Goal: Information Seeking & Learning: Learn about a topic

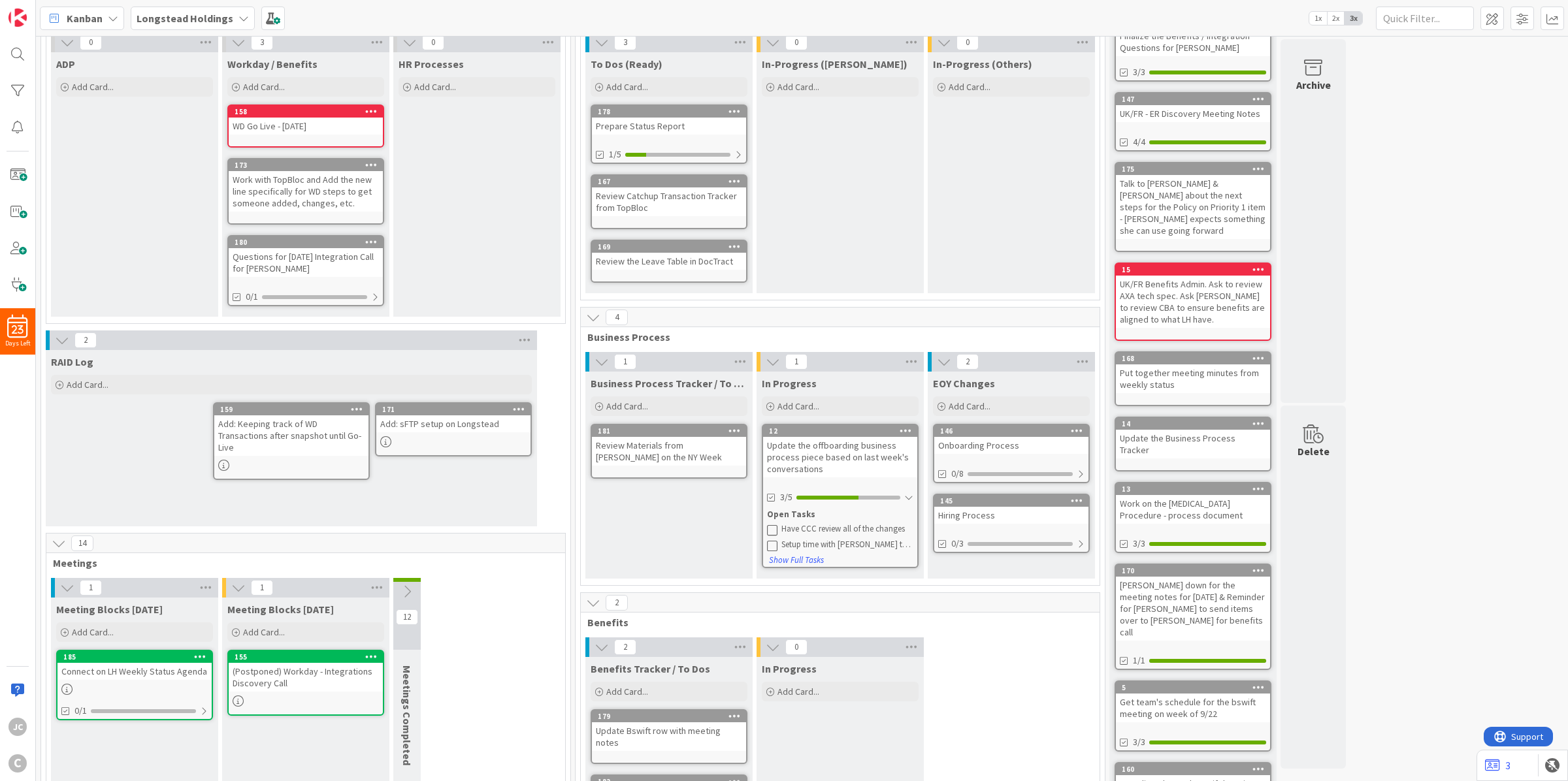
scroll to position [4, 0]
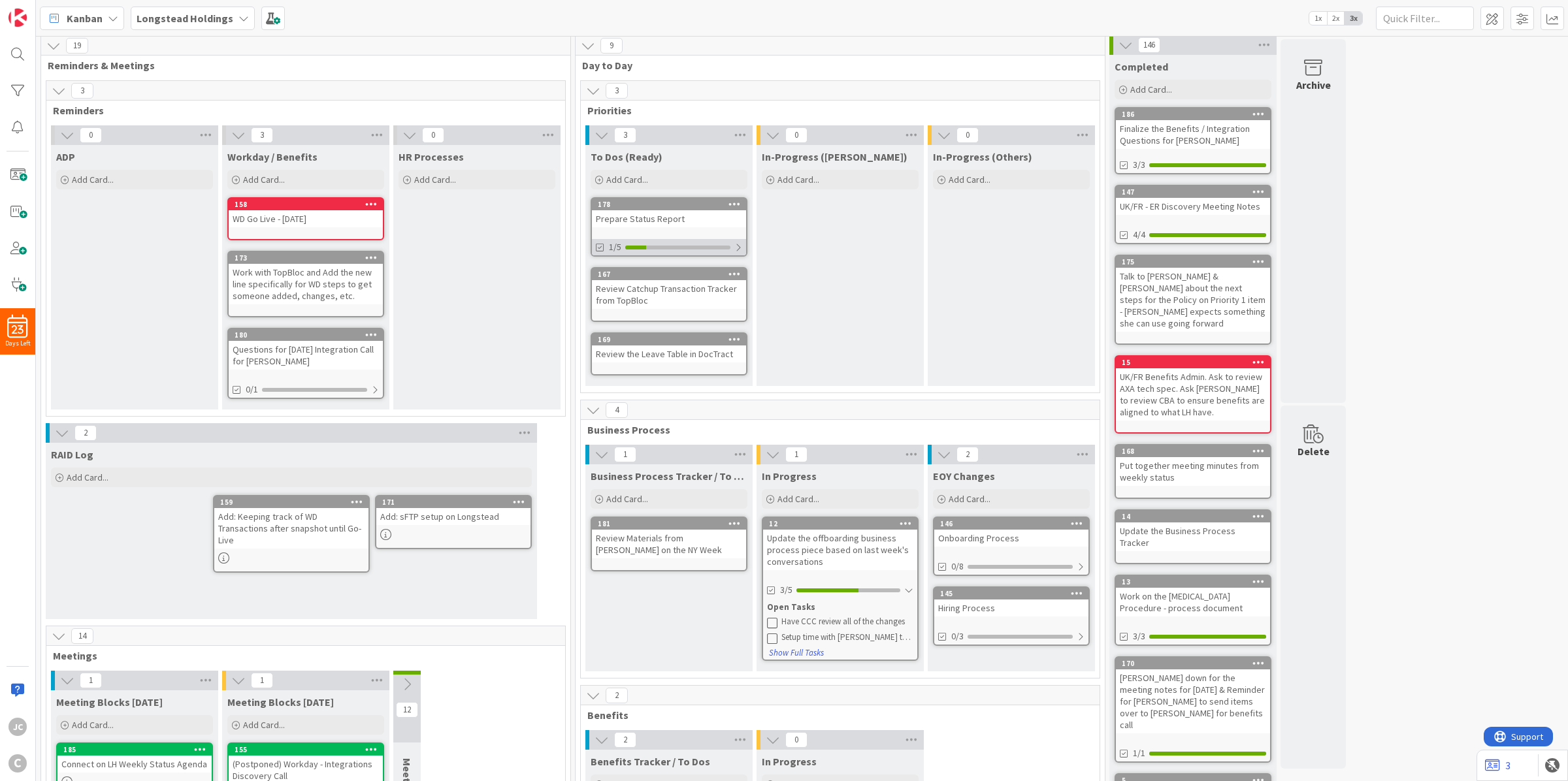
click at [738, 245] on div at bounding box center [738, 247] width 8 height 10
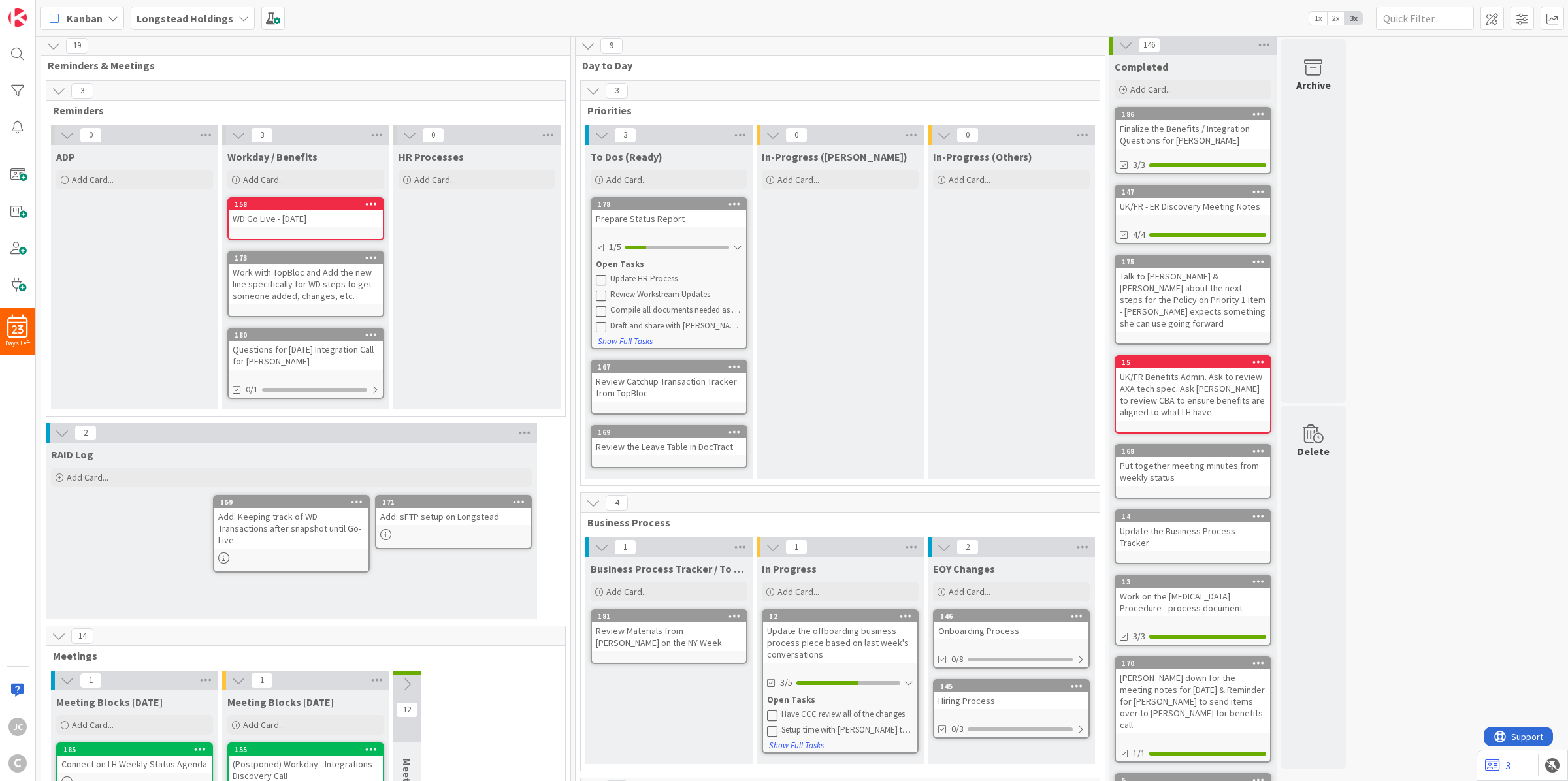
scroll to position [260, 0]
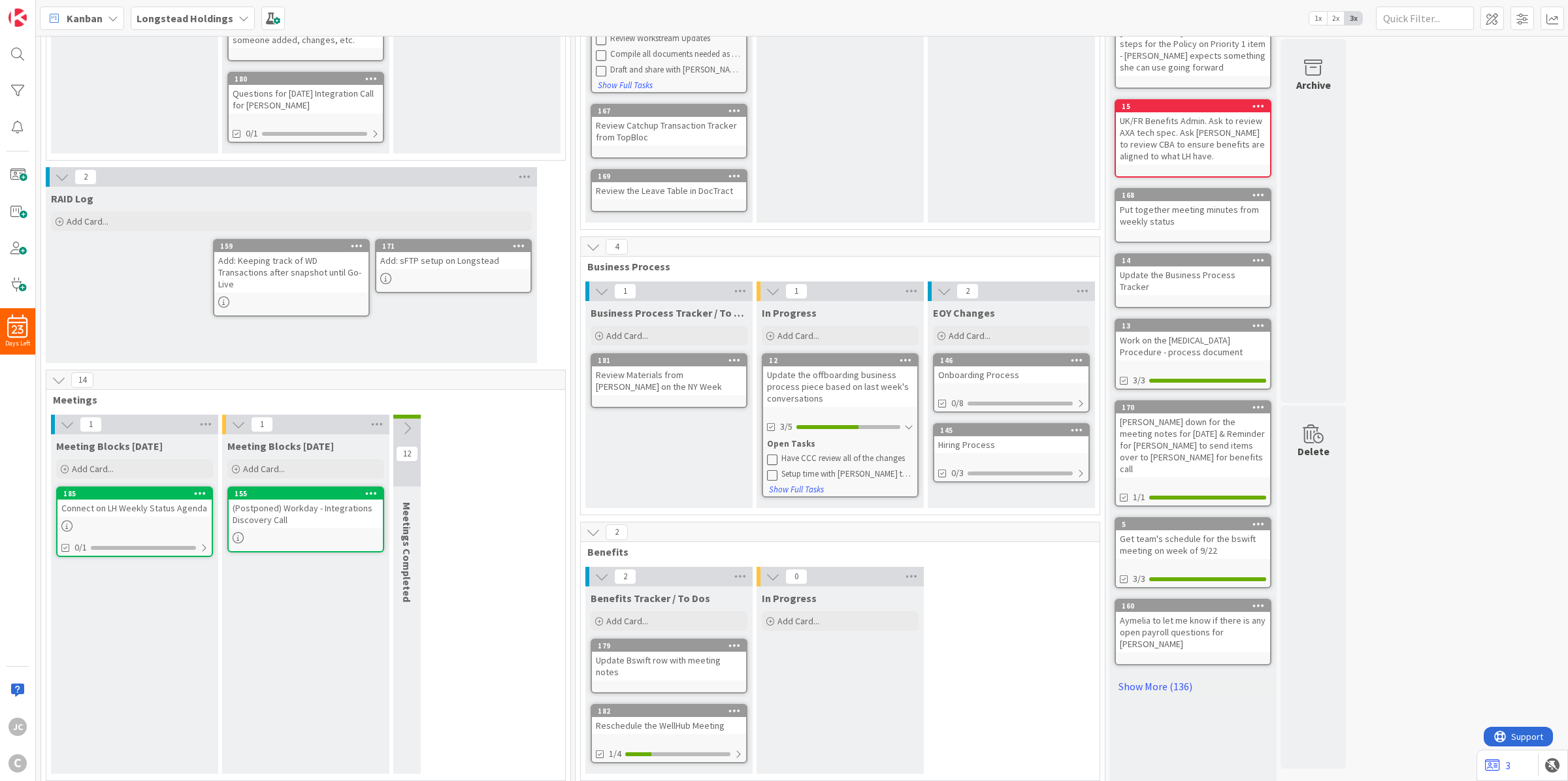
click at [418, 426] on button at bounding box center [406, 428] width 27 height 20
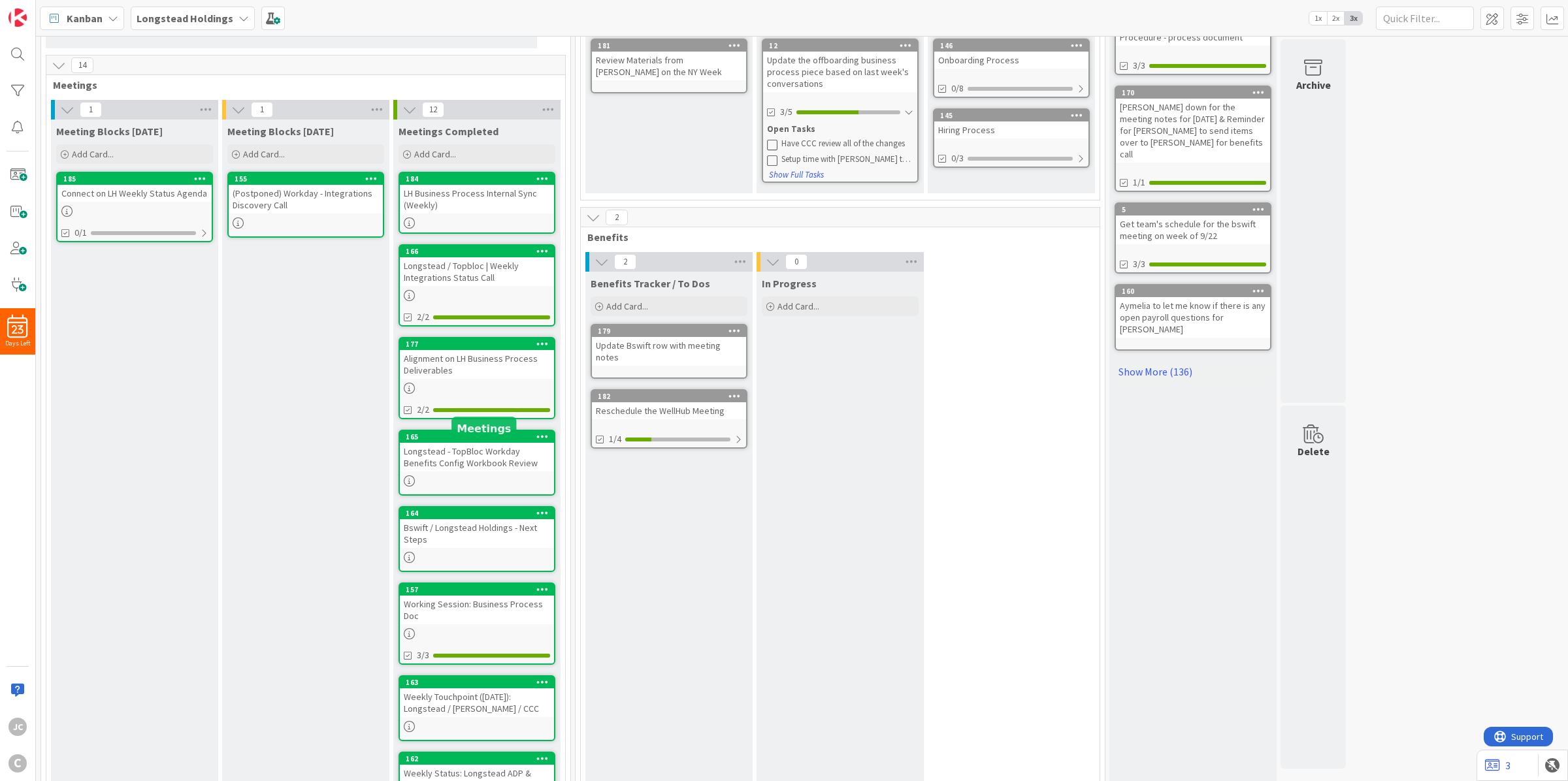
scroll to position [587, 0]
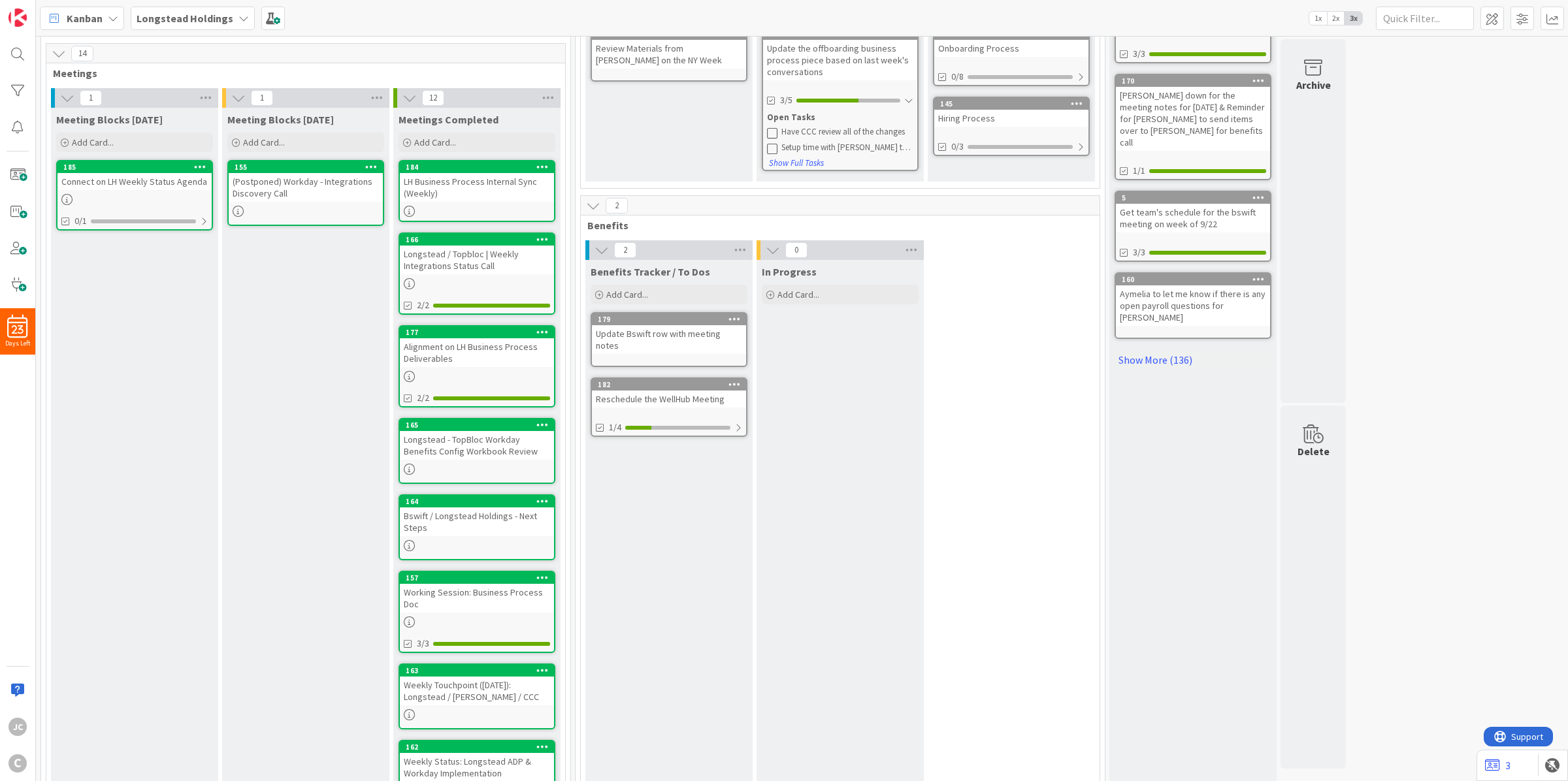
click at [512, 507] on div "Bswift / Longstead Holdings - Next Steps" at bounding box center [476, 521] width 154 height 29
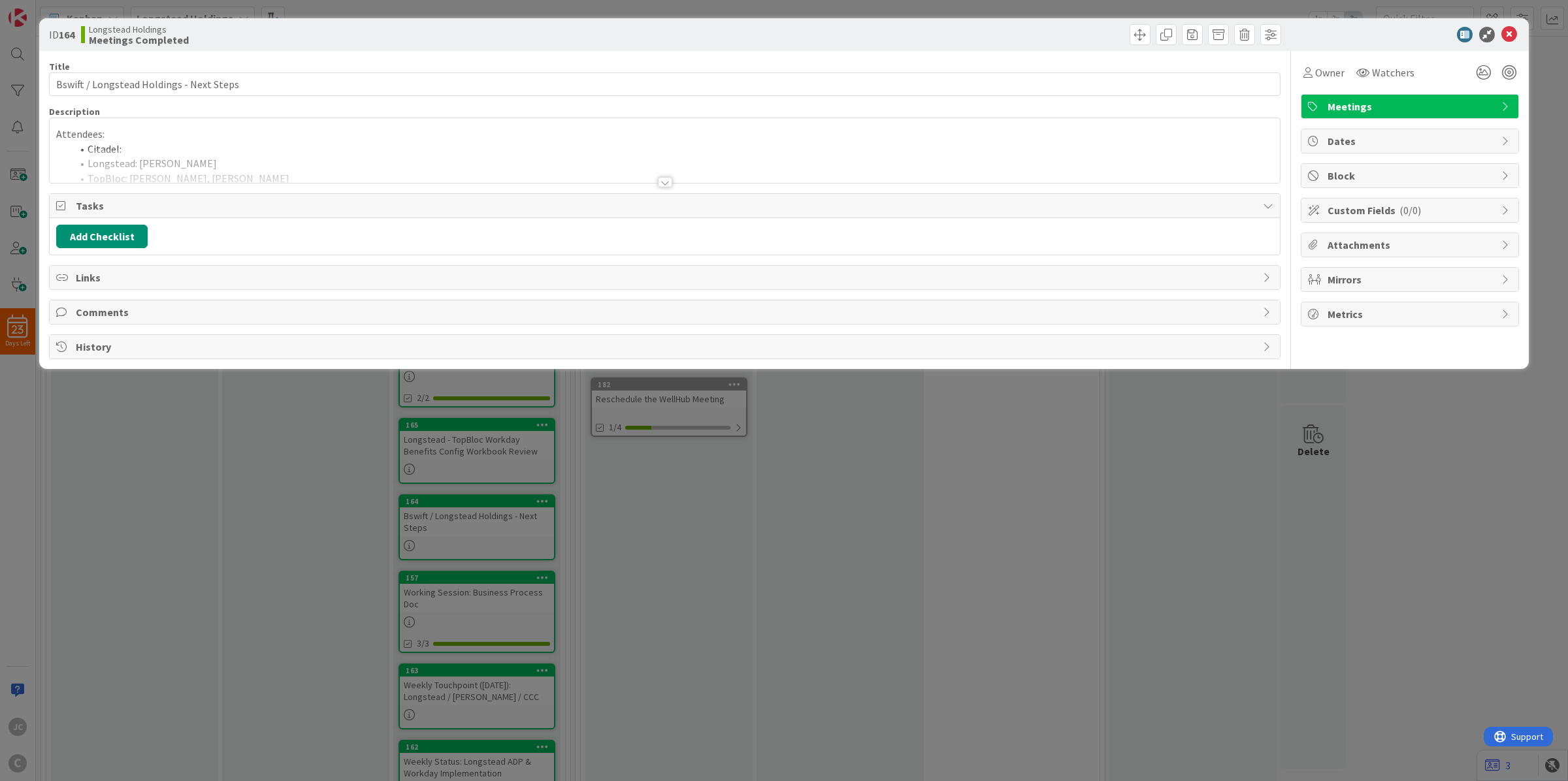
click at [336, 187] on div "Title 40 / 128 Bswift / Longstead Holdings - Next Steps Description Attendees: …" at bounding box center [665, 205] width 1232 height 308
click at [622, 166] on div at bounding box center [664, 166] width 1230 height 33
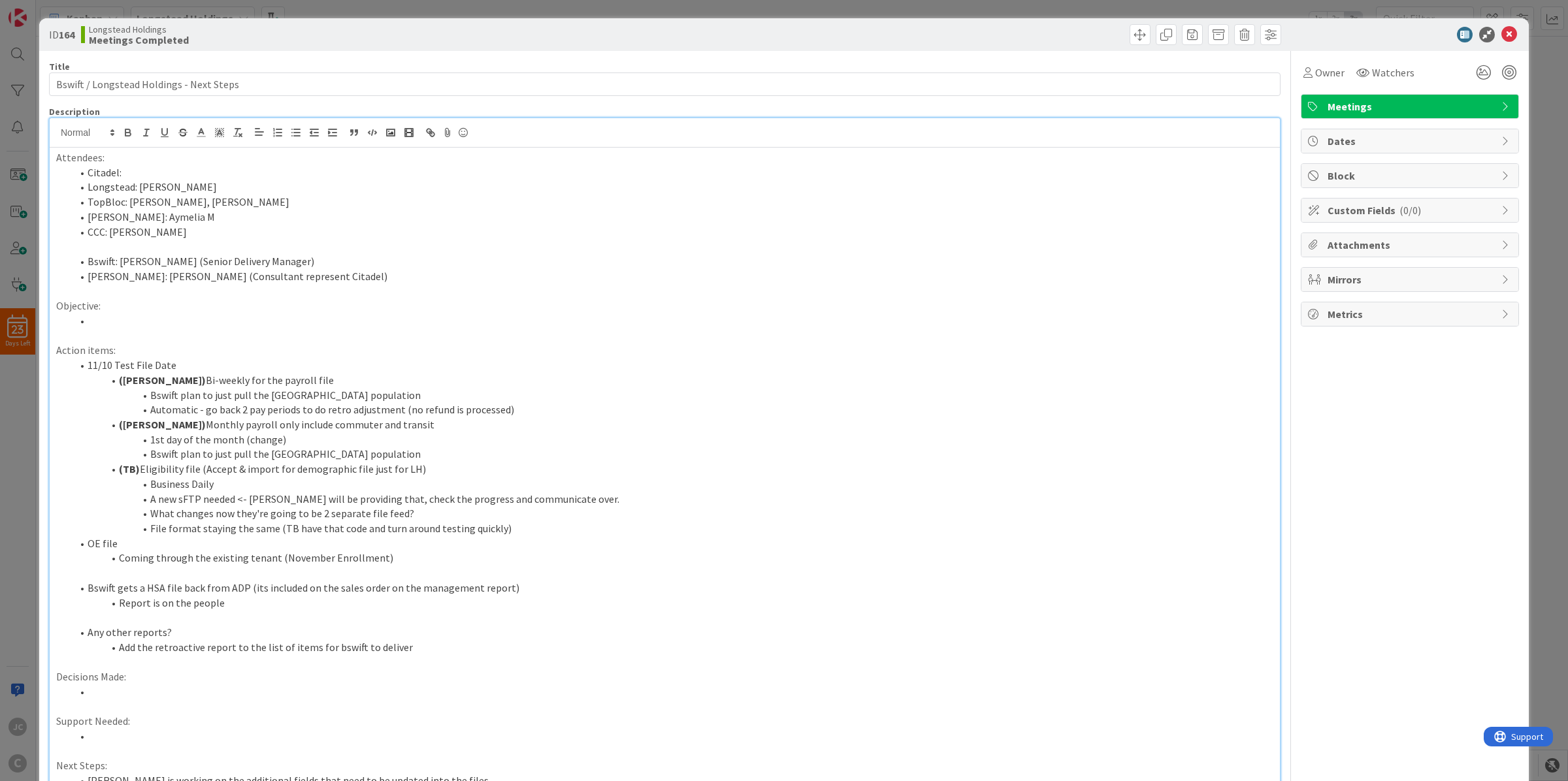
scroll to position [163, 0]
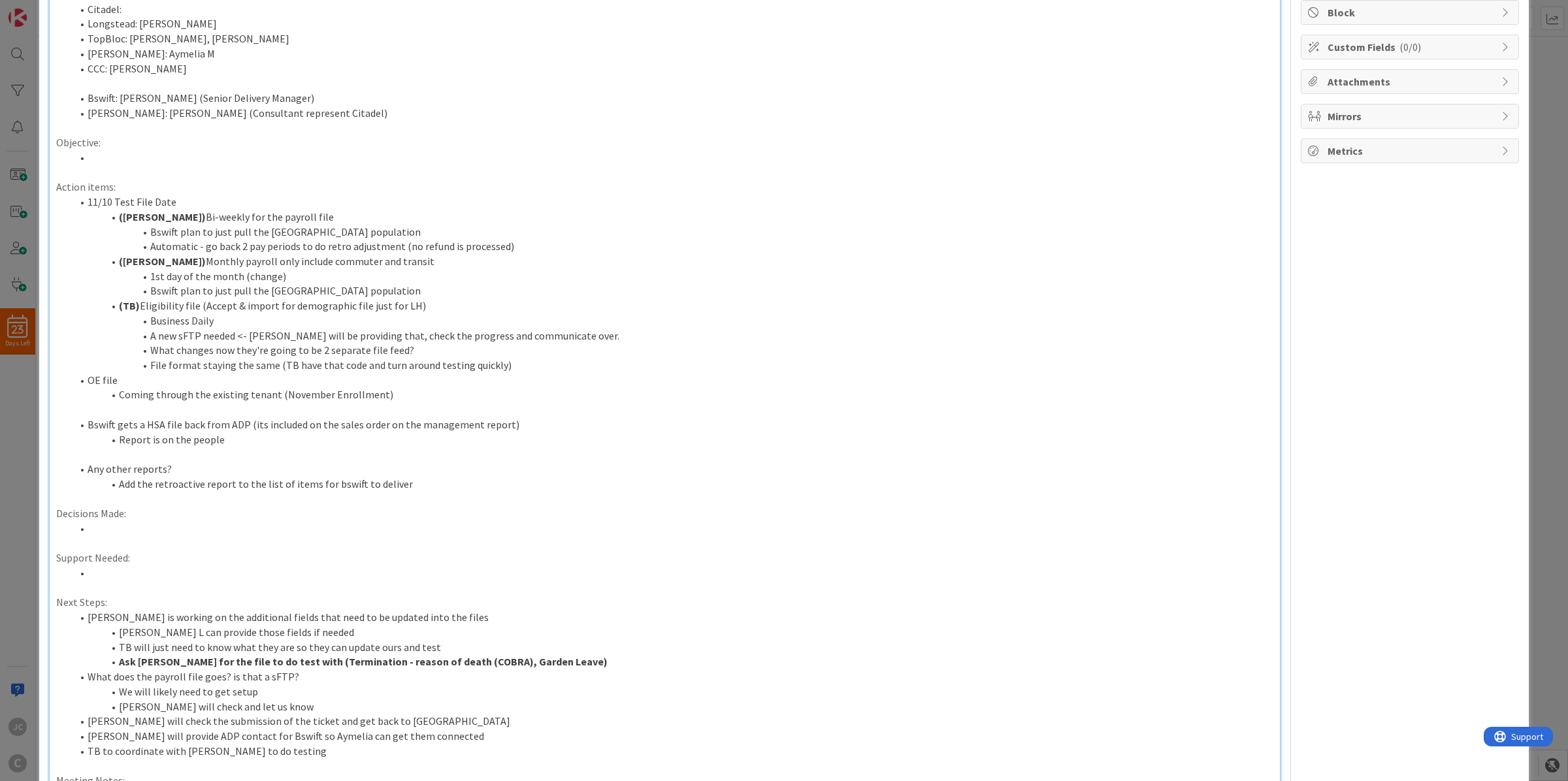
click at [27, 273] on div "ID 164 Longstead Holdings Meetings Completed Title 40 / 128 Bswift / Longstead …" at bounding box center [784, 390] width 1568 height 781
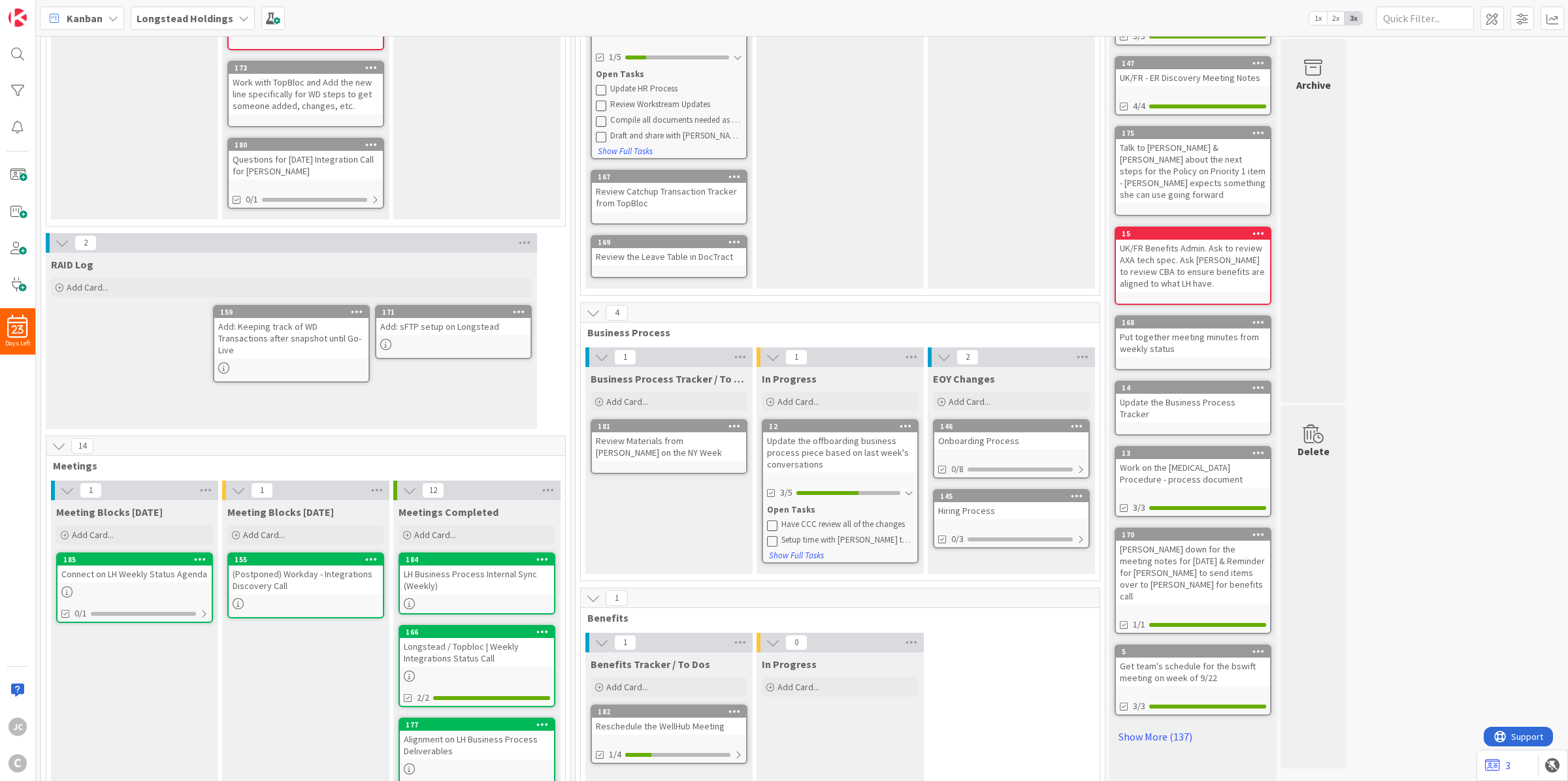
scroll to position [96, 0]
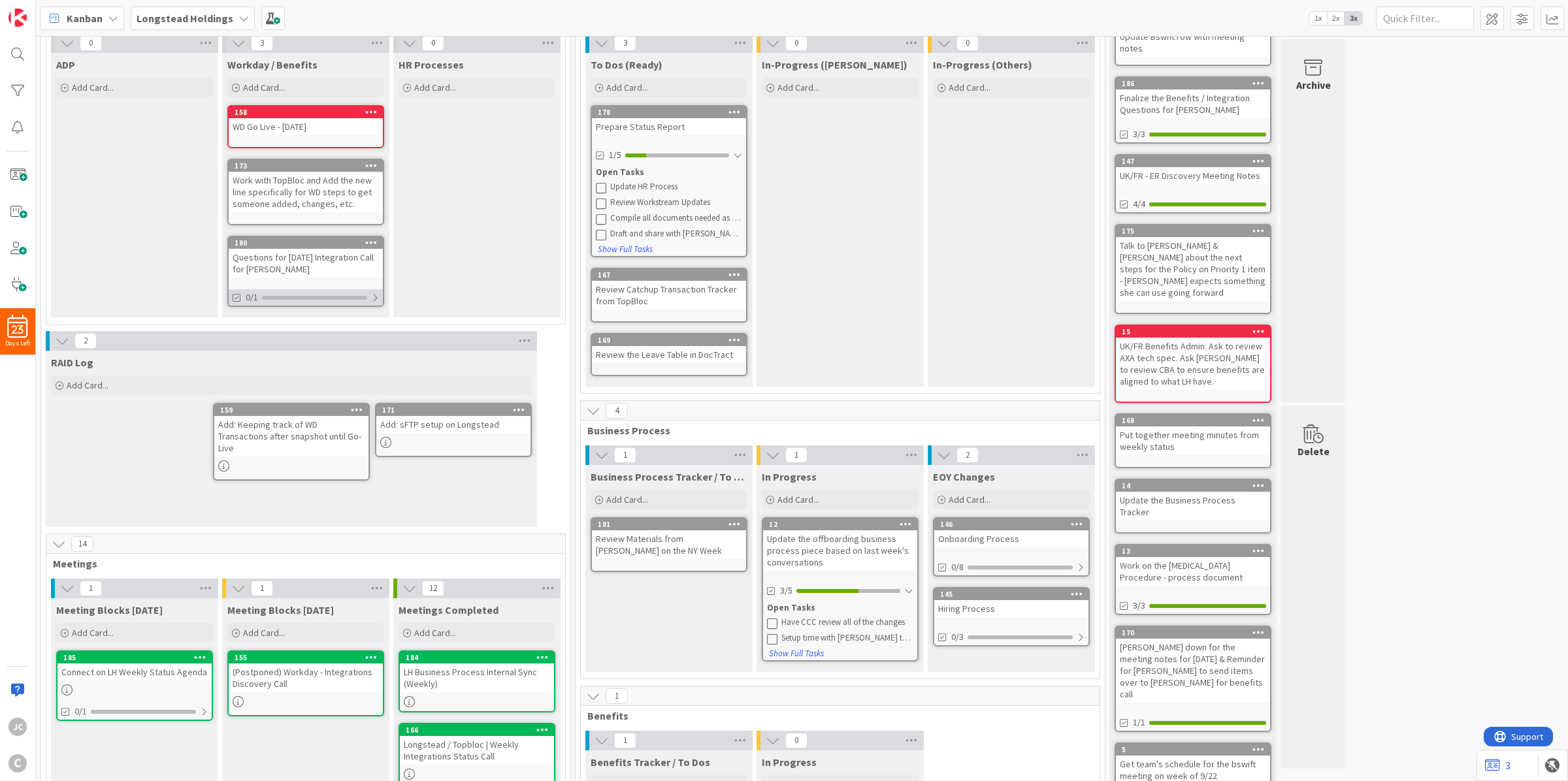
click at [374, 293] on div at bounding box center [375, 298] width 8 height 10
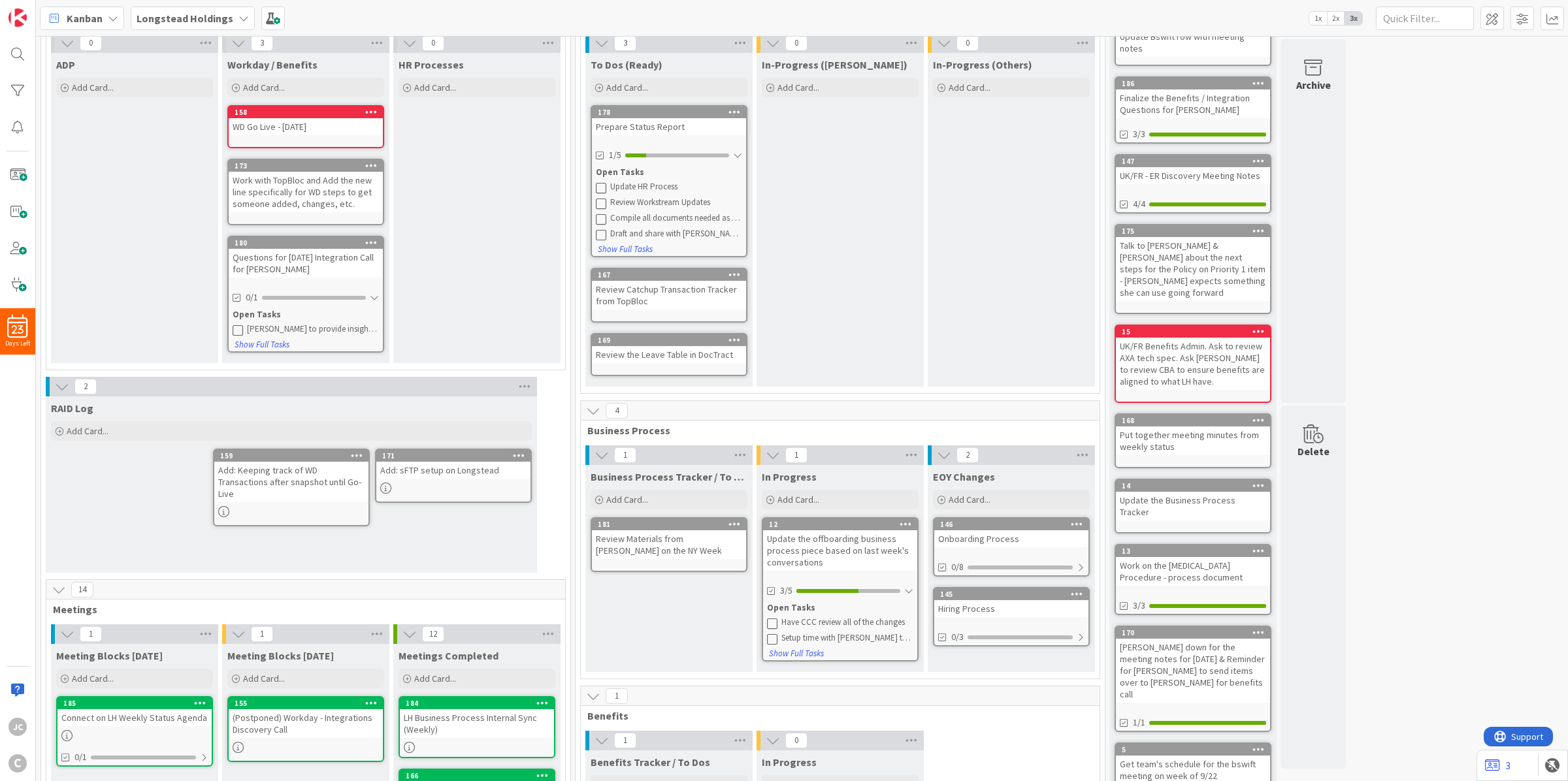
click at [362, 327] on div "[PERSON_NAME] to provide insight into the 2 new fields for bswift file and if w…" at bounding box center [312, 329] width 132 height 10
click at [328, 261] on div "Questions for [DATE] Integration Call for [PERSON_NAME]" at bounding box center [306, 263] width 154 height 29
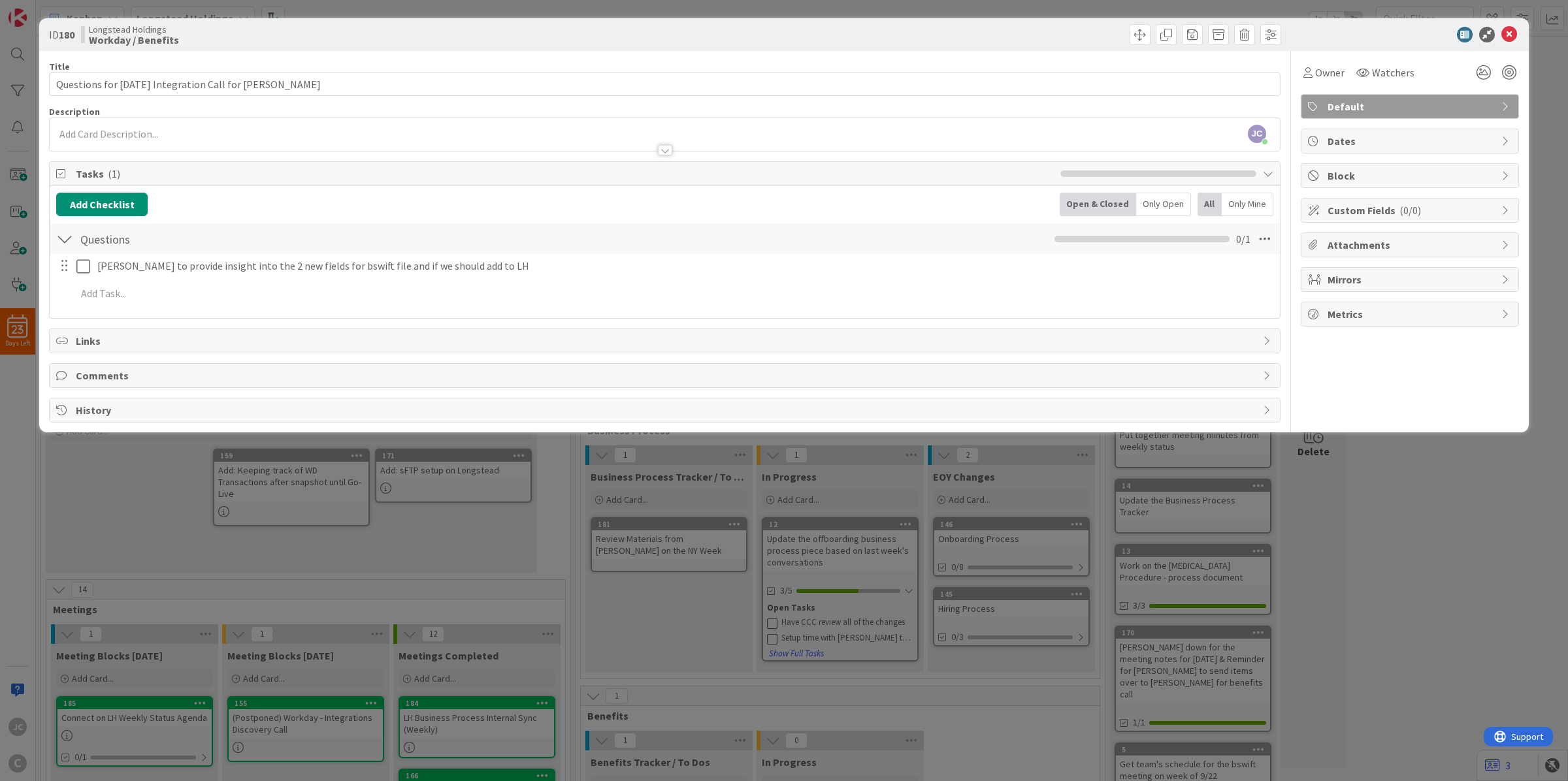
click at [1507, 29] on icon at bounding box center [1508, 34] width 15 height 15
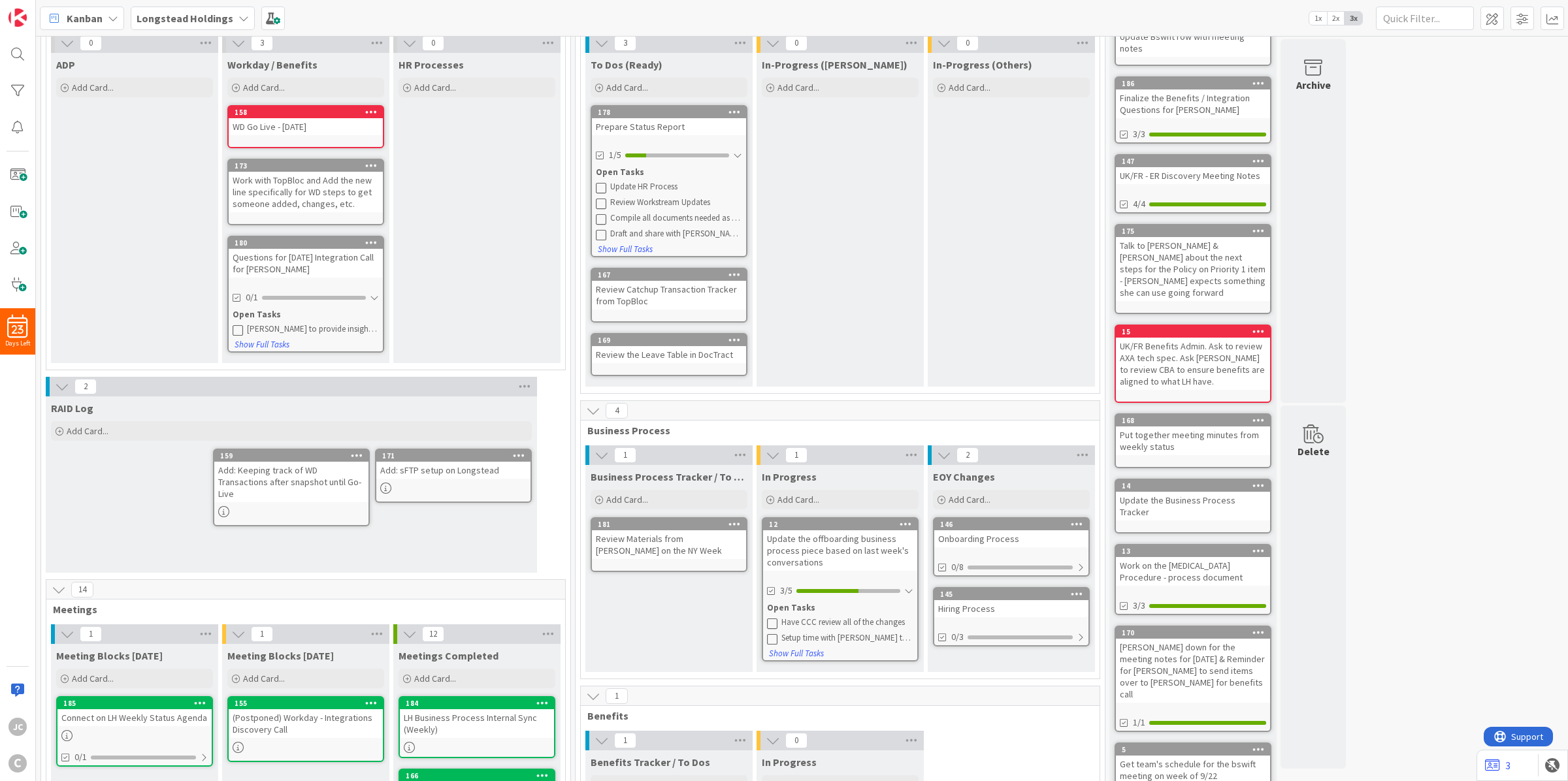
click at [368, 243] on icon at bounding box center [371, 242] width 13 height 9
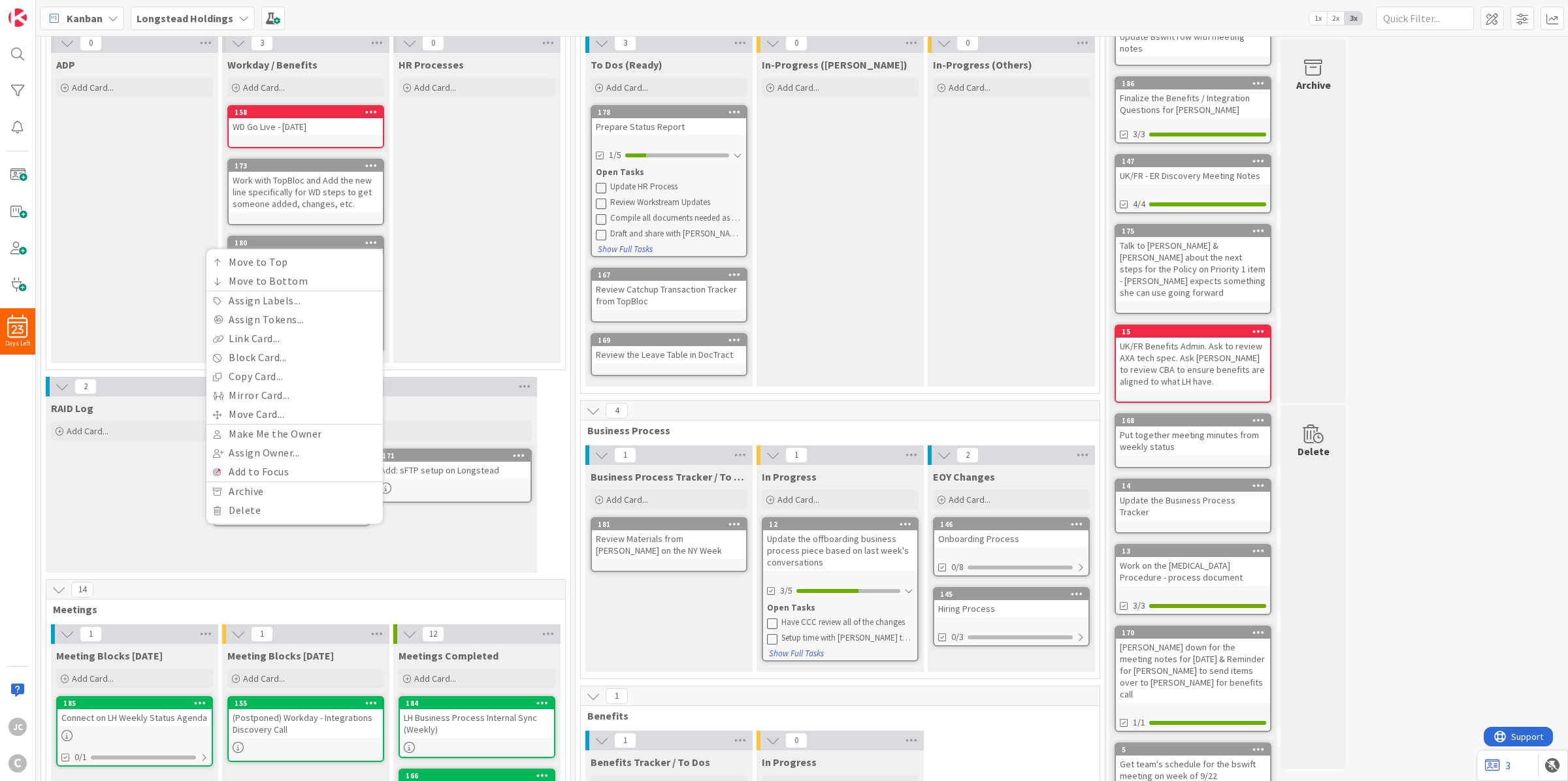
click at [368, 240] on icon at bounding box center [371, 242] width 13 height 9
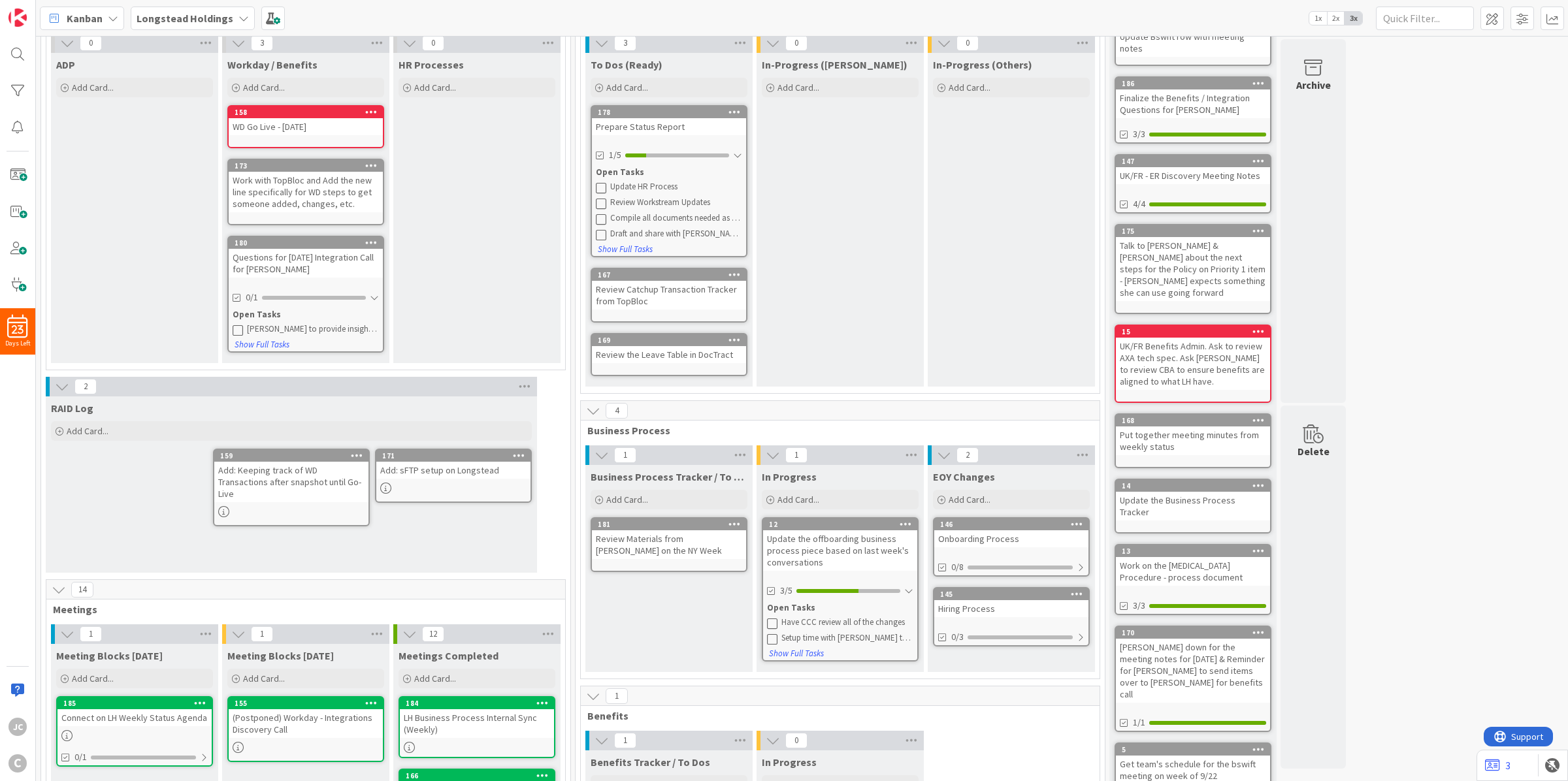
click at [368, 240] on icon at bounding box center [371, 242] width 13 height 9
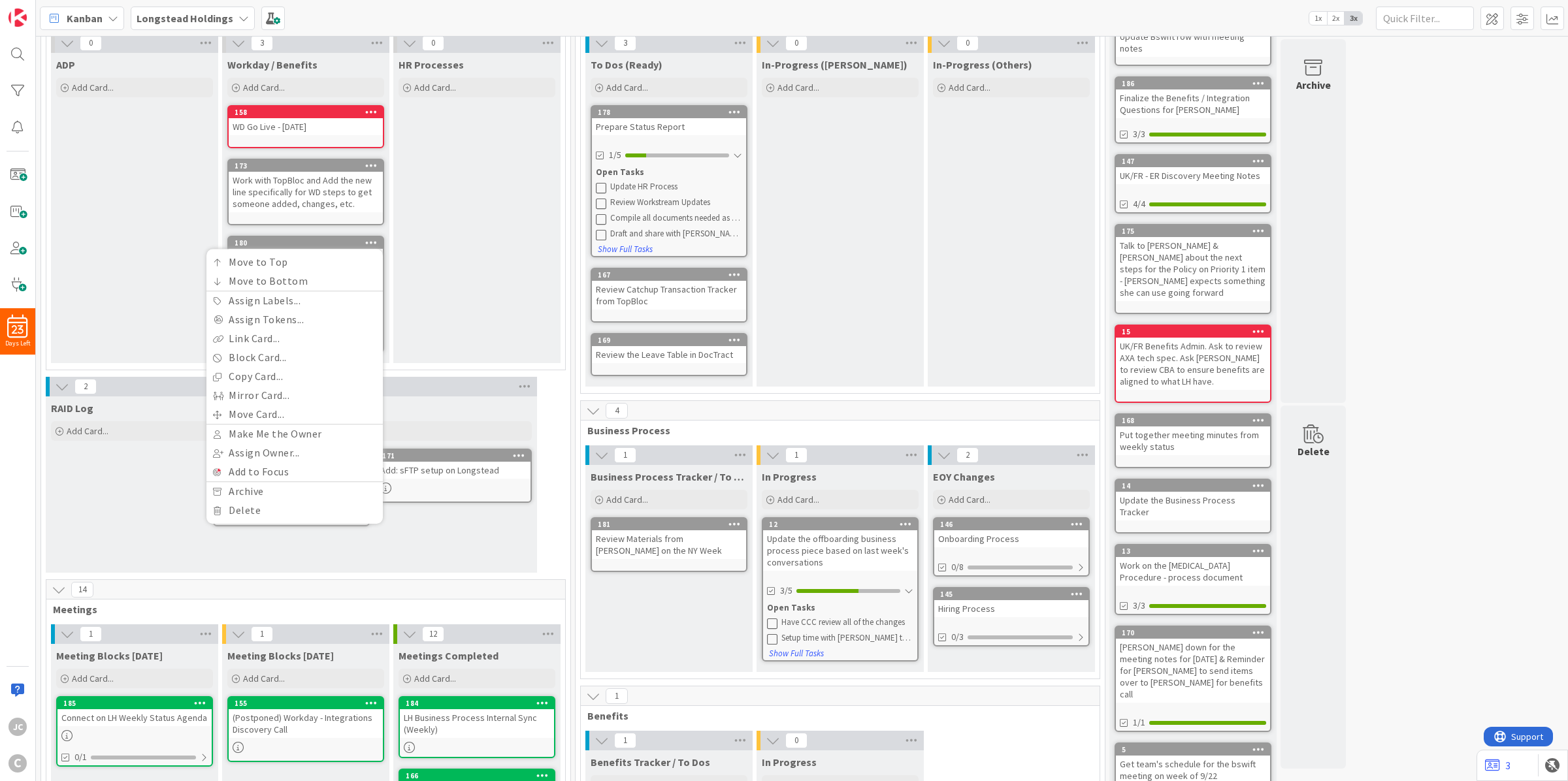
click at [428, 266] on div "HR Processes Add Card..." at bounding box center [476, 208] width 167 height 310
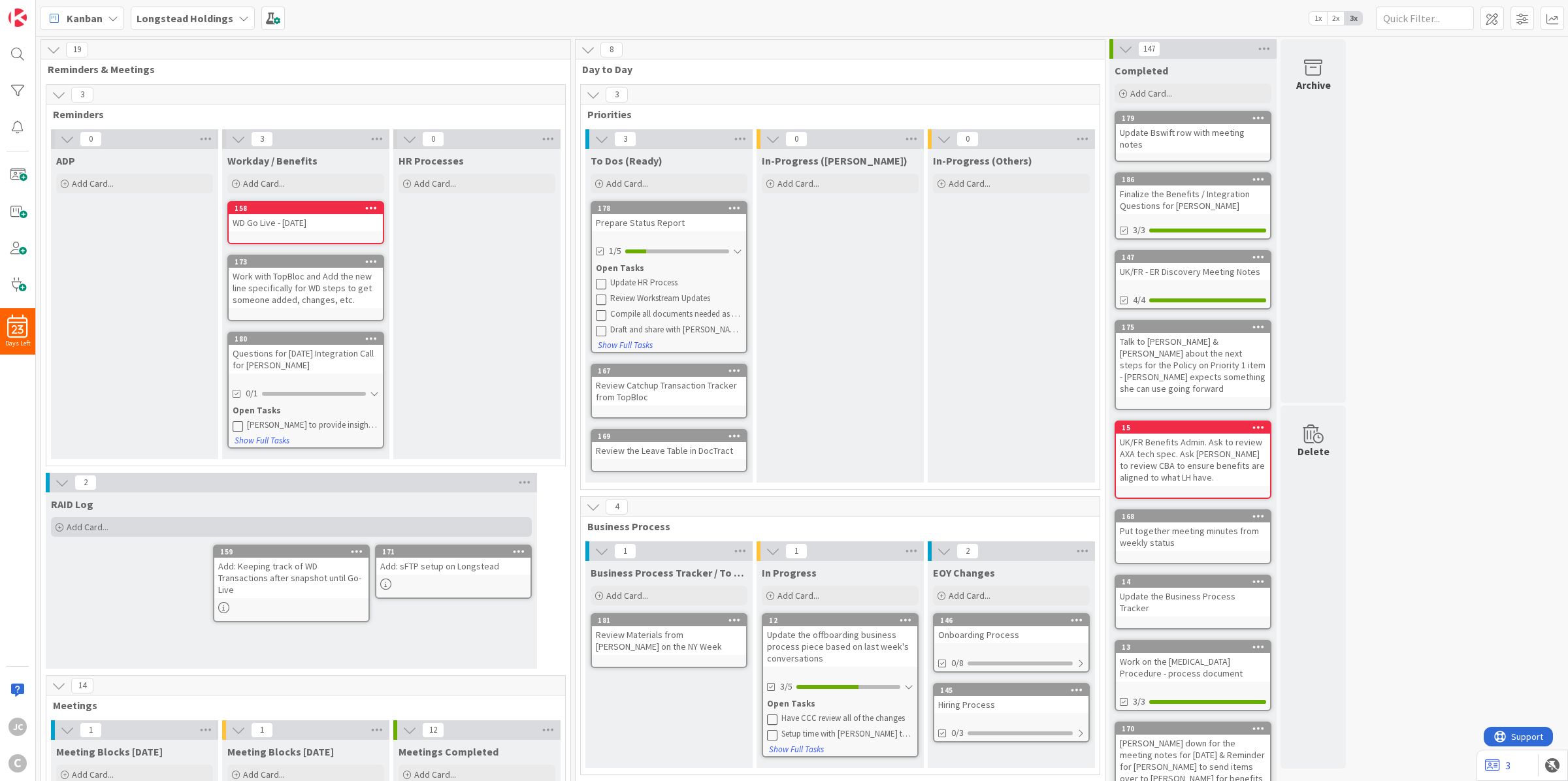
scroll to position [163, 0]
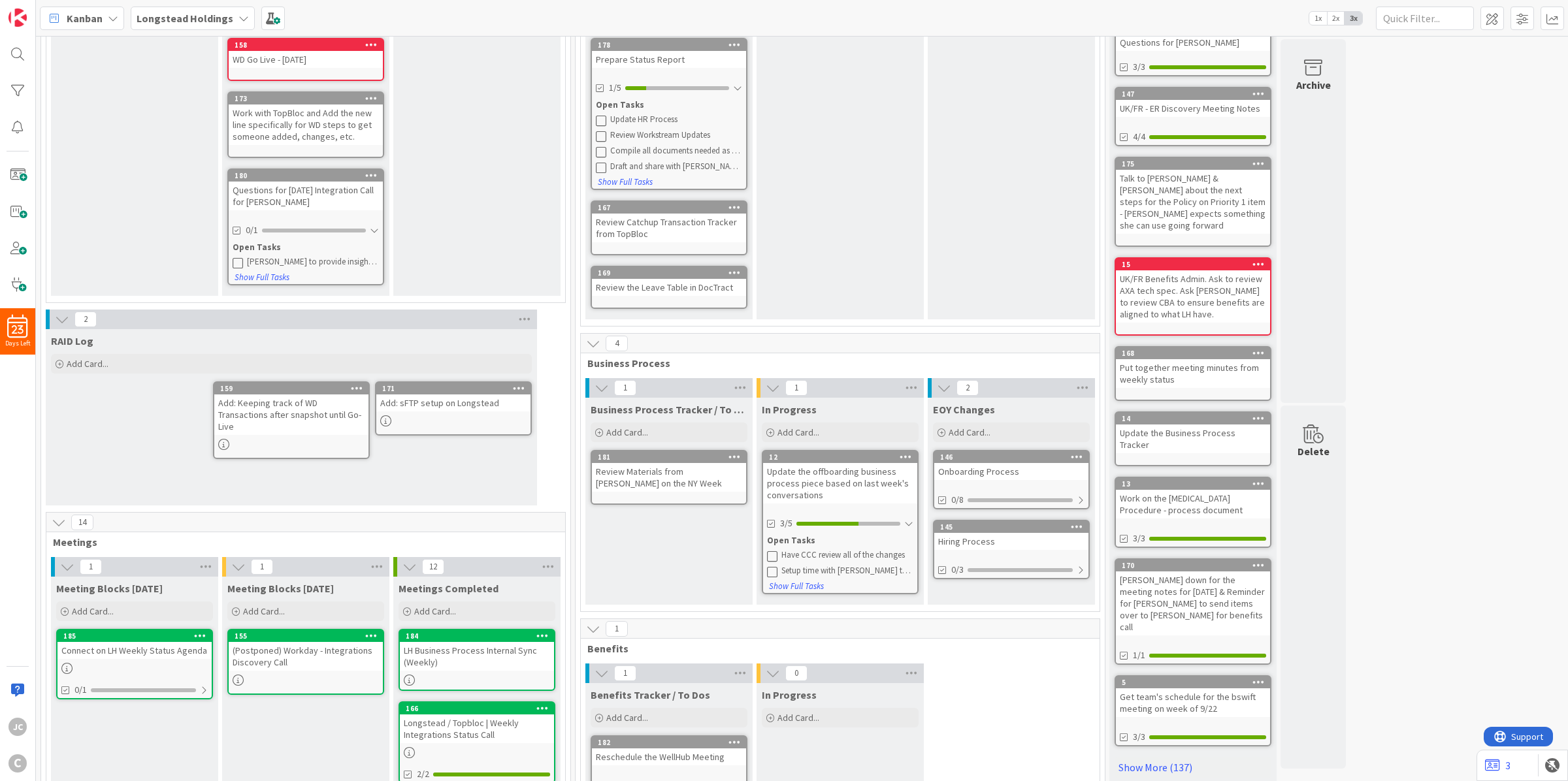
click at [428, 399] on div "Add: sFTP setup on Longstead" at bounding box center [453, 403] width 154 height 17
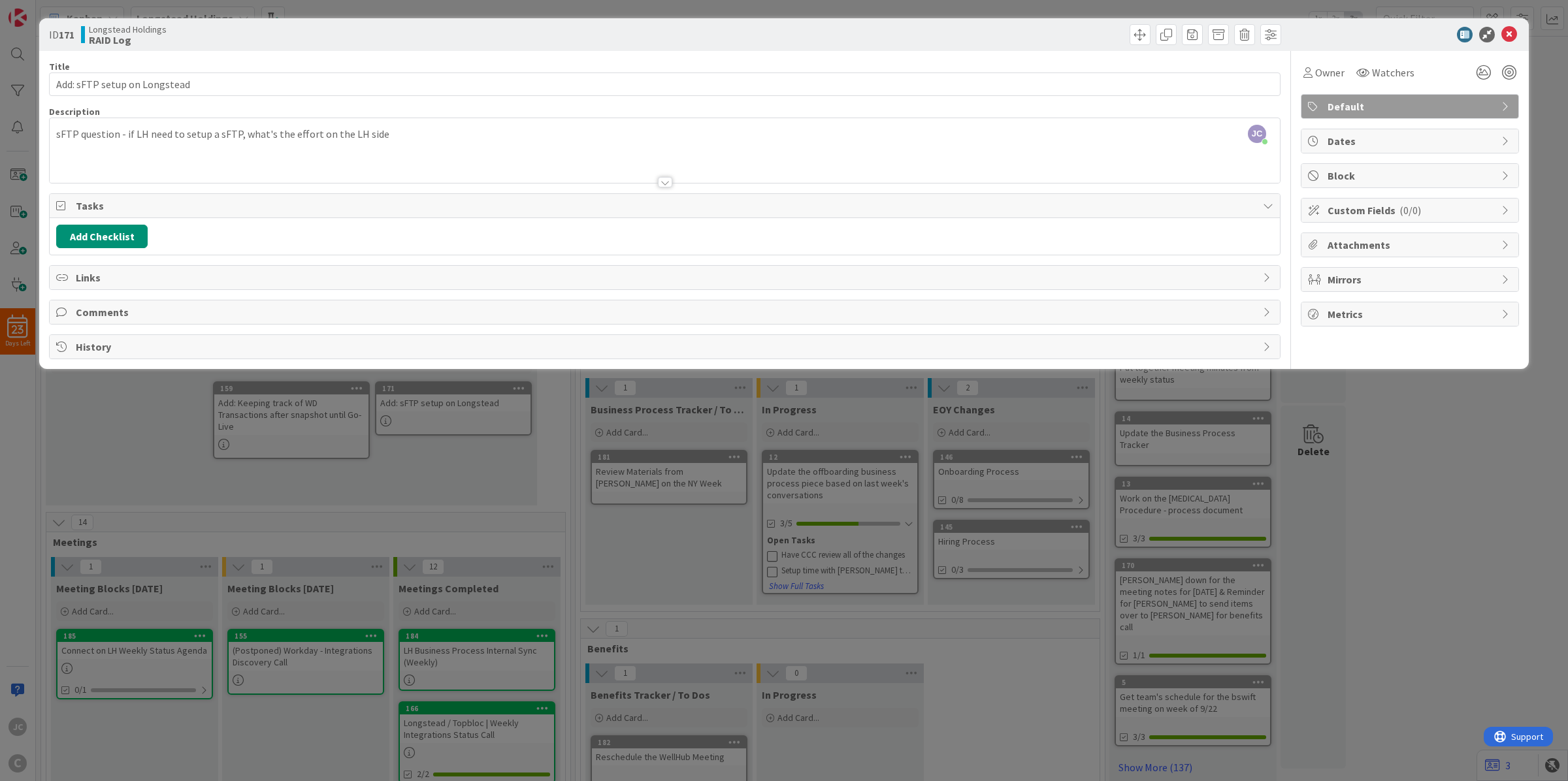
click at [482, 484] on div "ID 171 Longstead Holdings RAID Log Title 28 / 128 Add: sFTP setup on Longstead …" at bounding box center [784, 390] width 1568 height 781
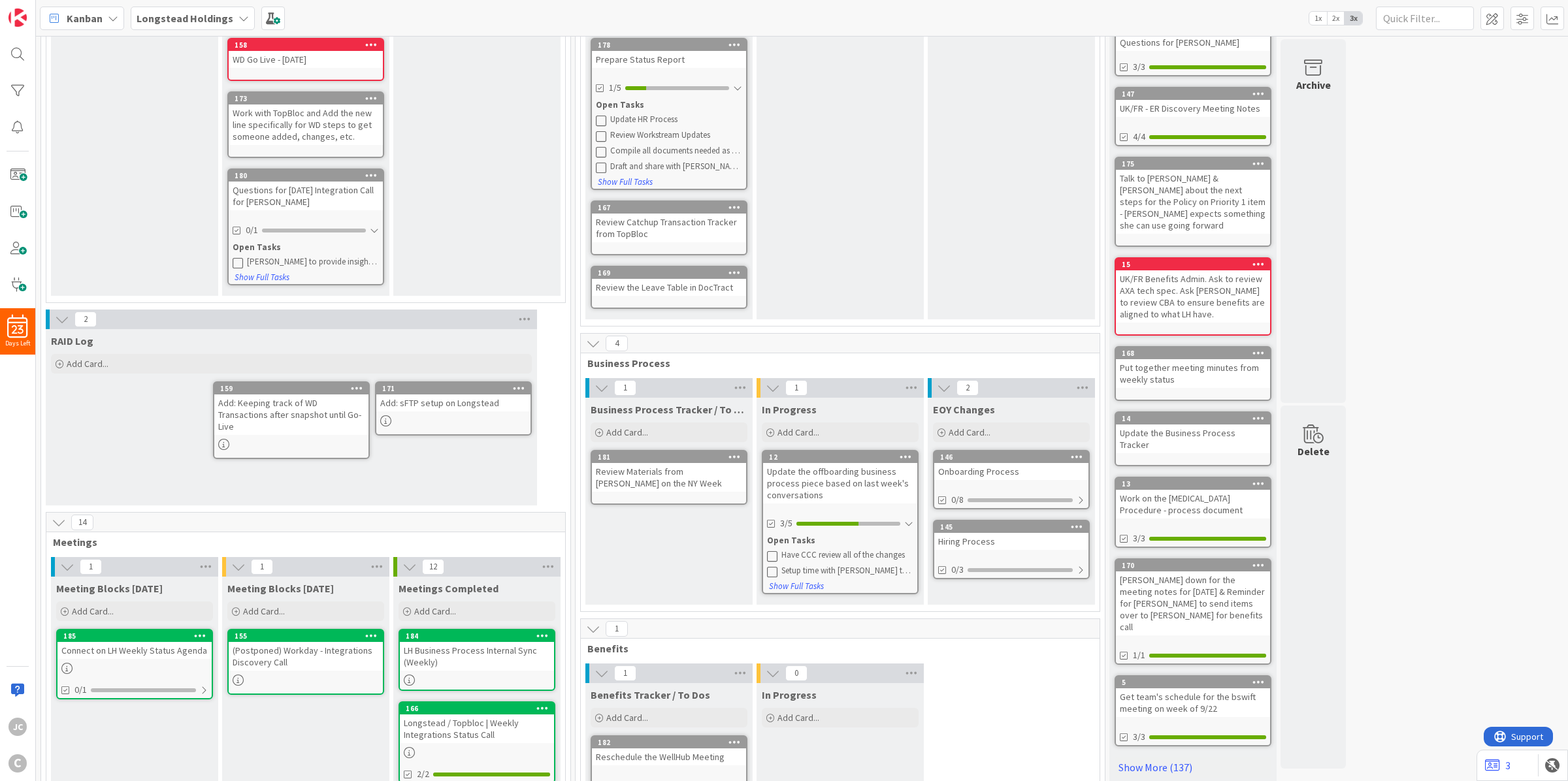
click at [272, 416] on div "Add: Keeping track of WD Transactions after snapshot until Go-Live" at bounding box center [291, 414] width 154 height 40
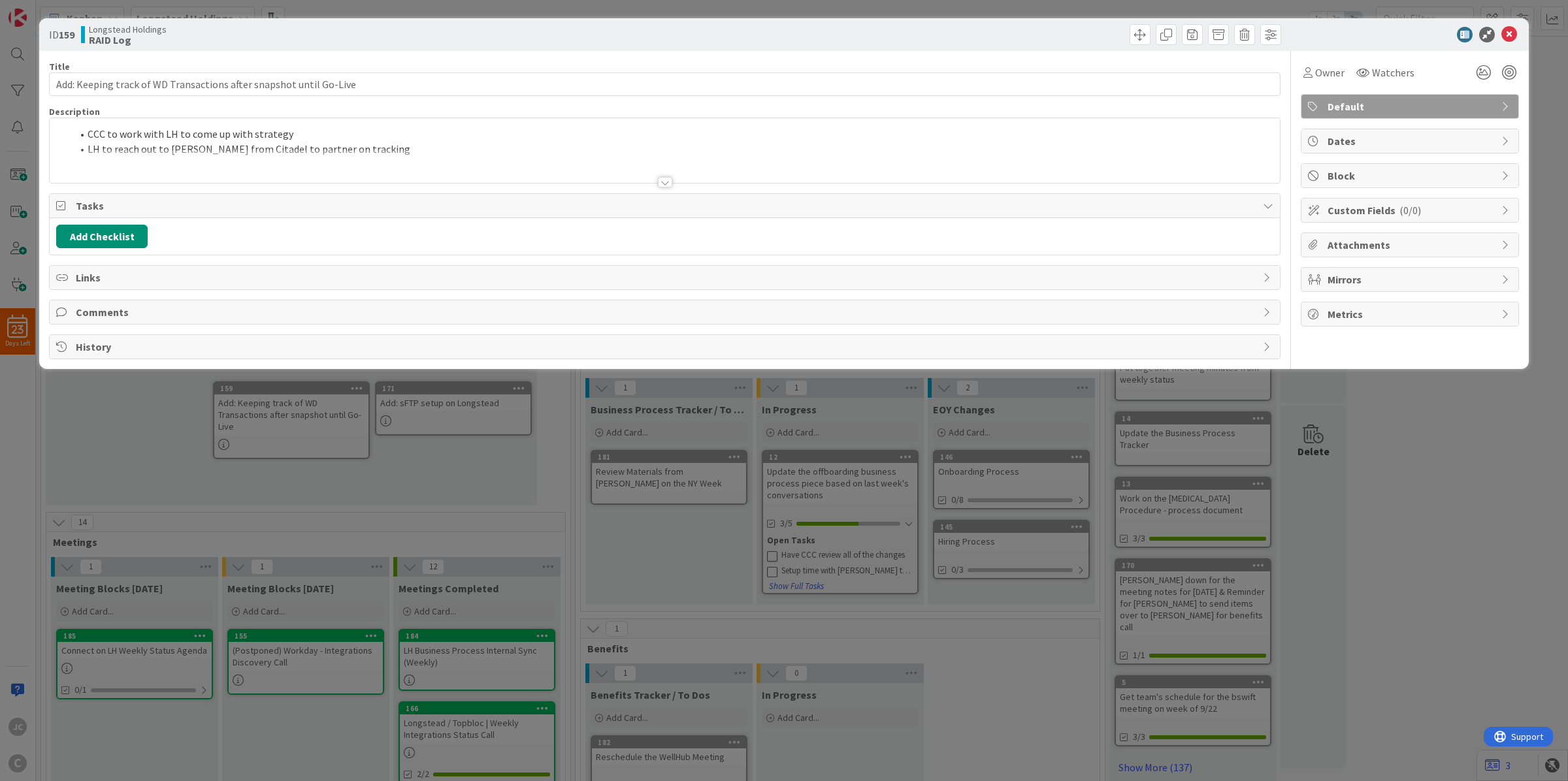
click at [338, 142] on li "LH to reach out to [PERSON_NAME] from Citadel to partner on tracking" at bounding box center [673, 149] width 1201 height 15
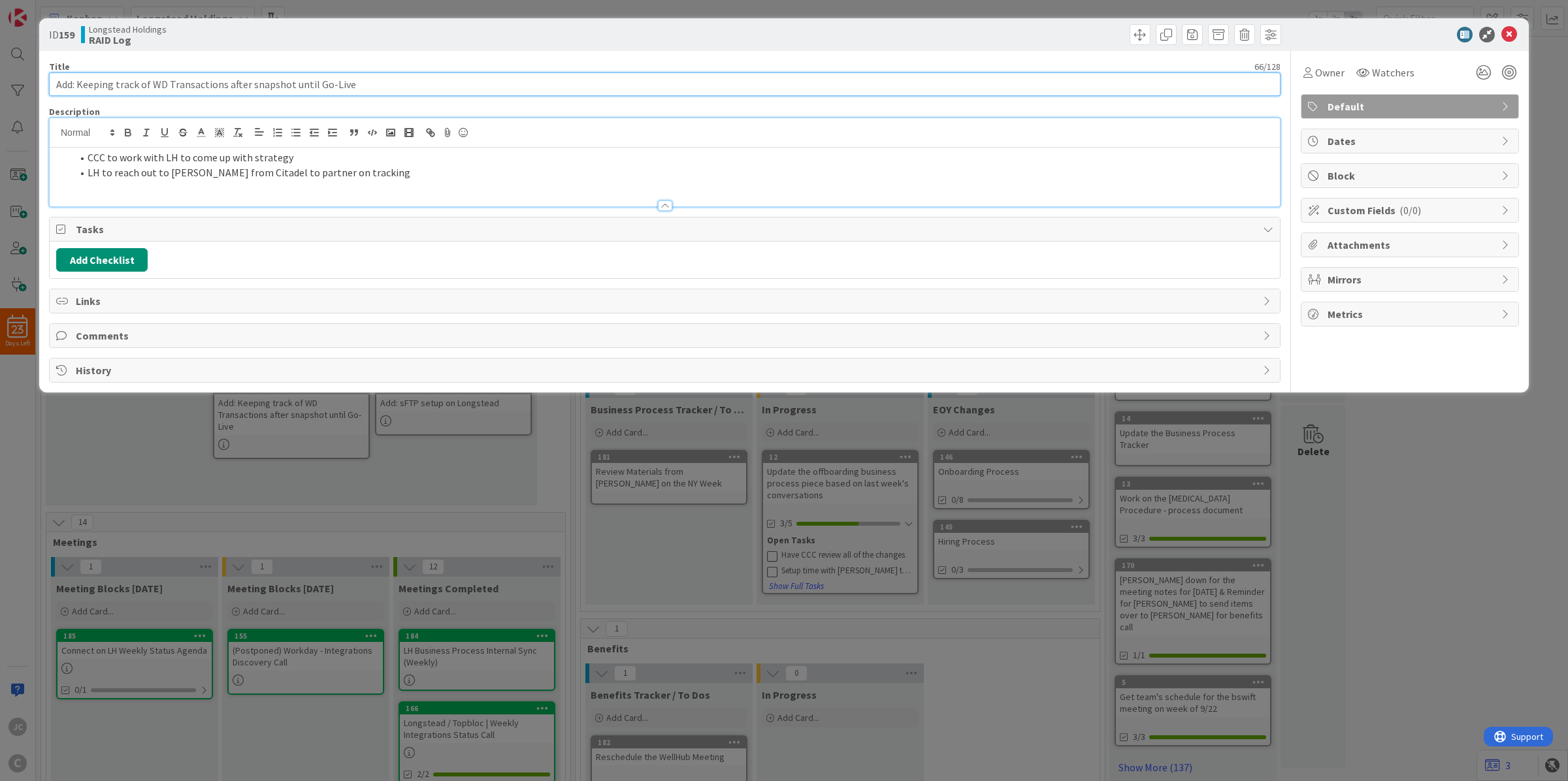
click at [234, 85] on input "Add: Keeping track of WD Transactions after snapshot until Go-Live" at bounding box center [665, 84] width 1232 height 24
drag, startPoint x: 426, startPoint y: 82, endPoint x: 80, endPoint y: 74, distance: 346.1
click at [80, 74] on input "Add: Keeping track of WD Transactions after snapshot until Go-Live" at bounding box center [665, 84] width 1232 height 24
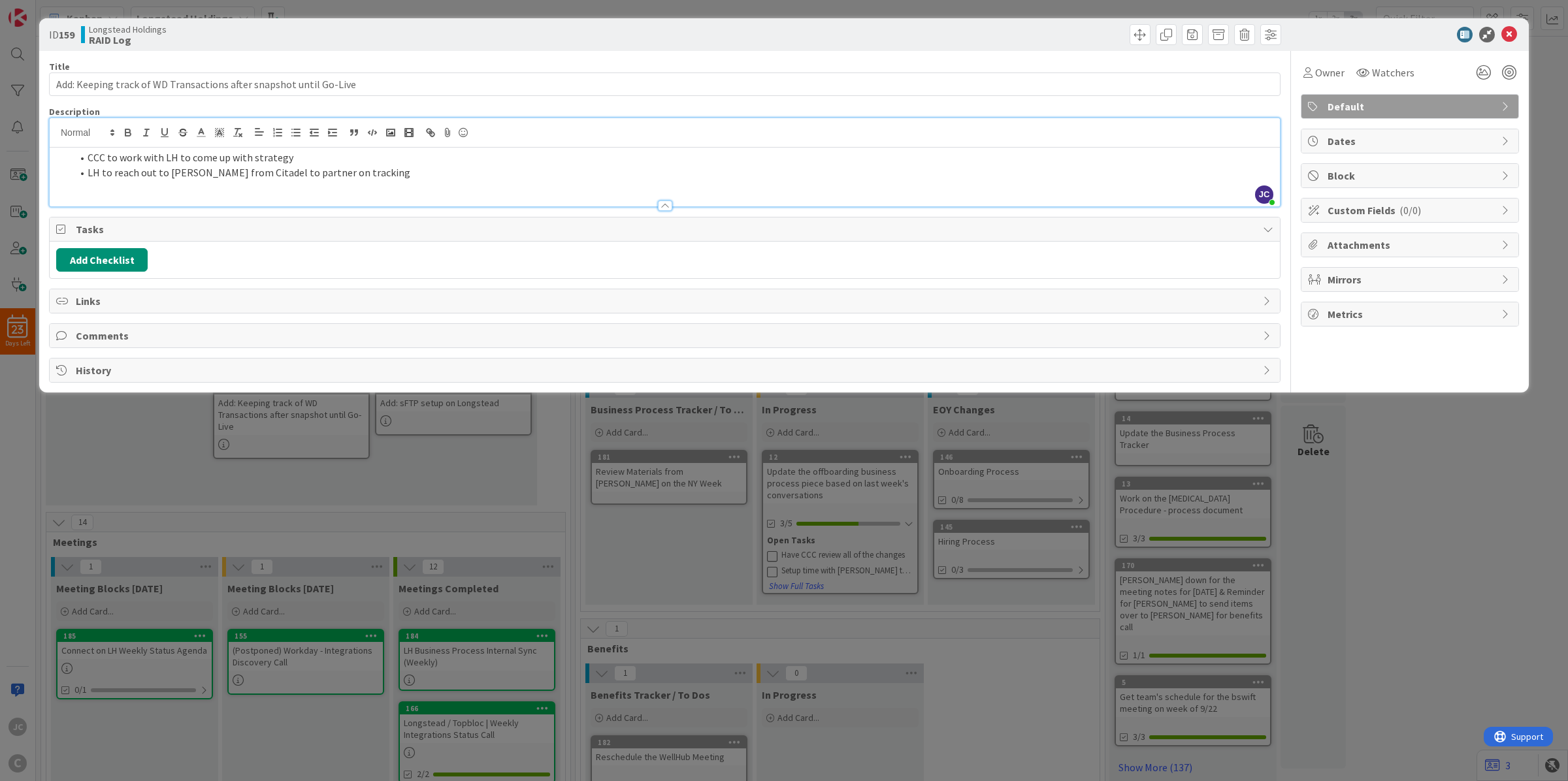
click at [487, 184] on div "CCC to work with LH to come up with strategy LH to reach out to [PERSON_NAME] f…" at bounding box center [664, 177] width 1230 height 59
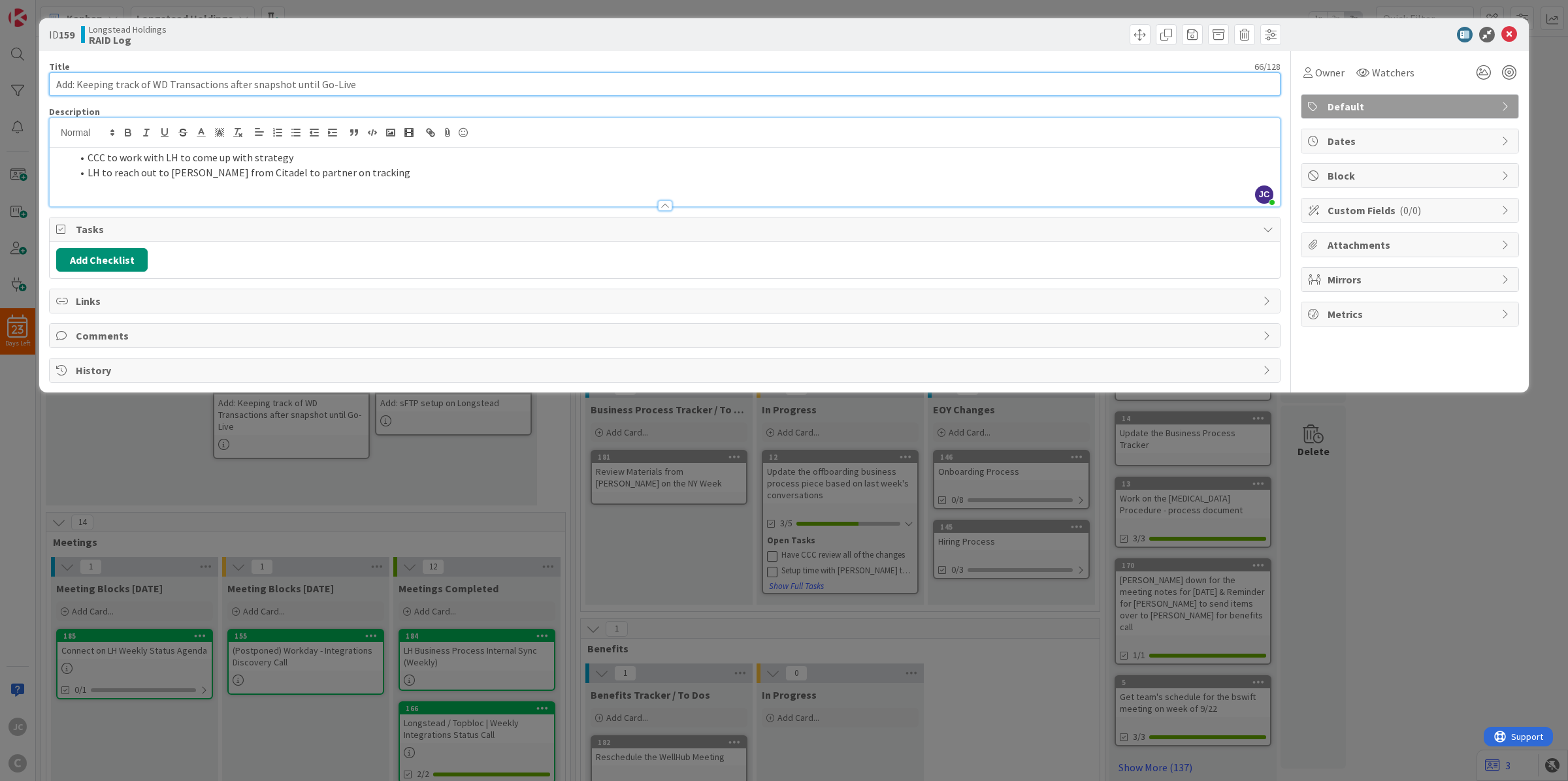
drag, startPoint x: 412, startPoint y: 78, endPoint x: 79, endPoint y: 92, distance: 333.3
click at [79, 92] on input "Add: Keeping track of WD Transactions after snapshot until Go-Live" at bounding box center [665, 84] width 1232 height 24
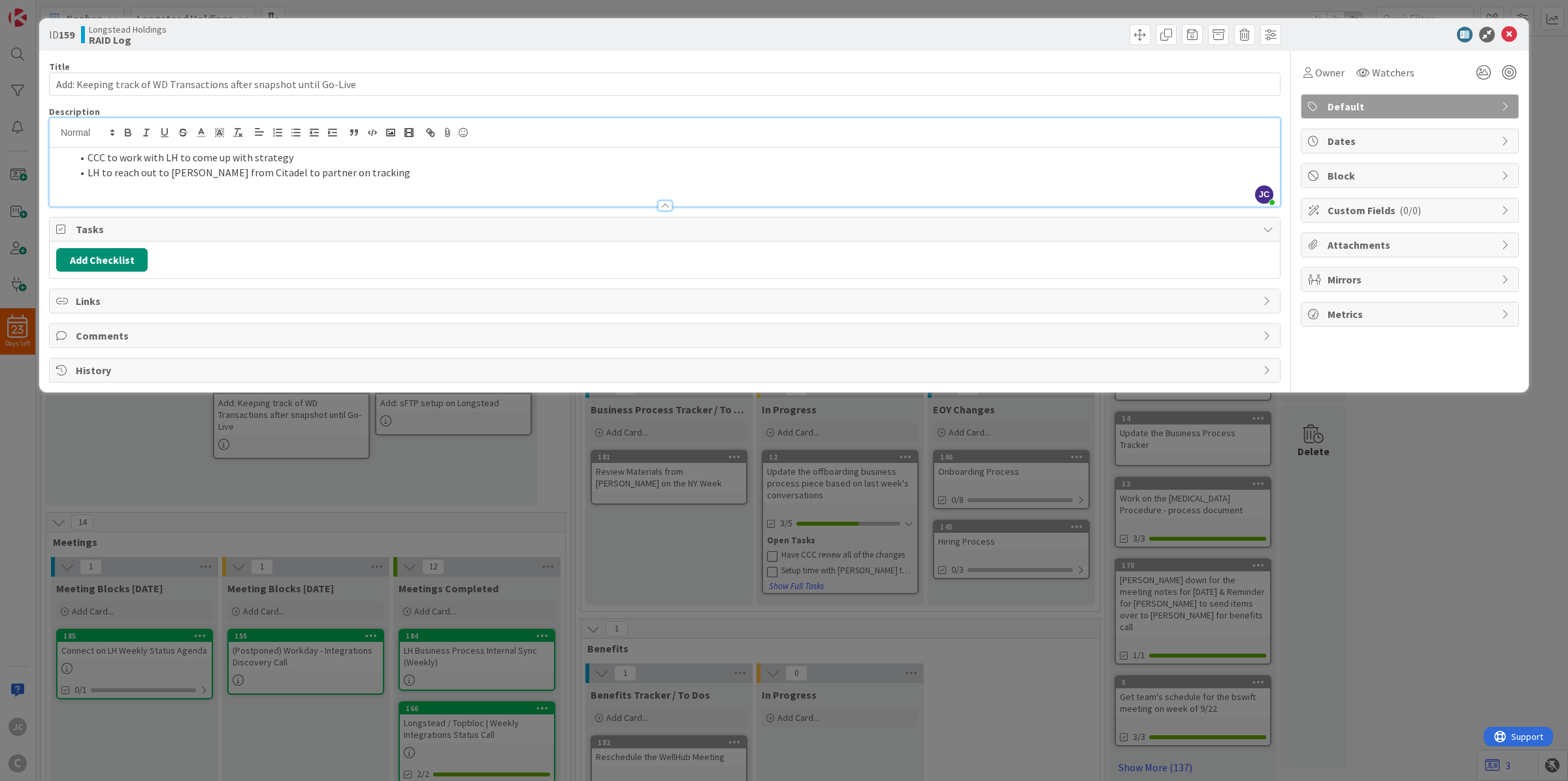
click at [476, 171] on li "LH to reach out to [PERSON_NAME] from Citadel to partner on tracking" at bounding box center [673, 172] width 1201 height 15
click at [489, 155] on li "CCC to work with LH to come up with strategy" at bounding box center [673, 158] width 1201 height 15
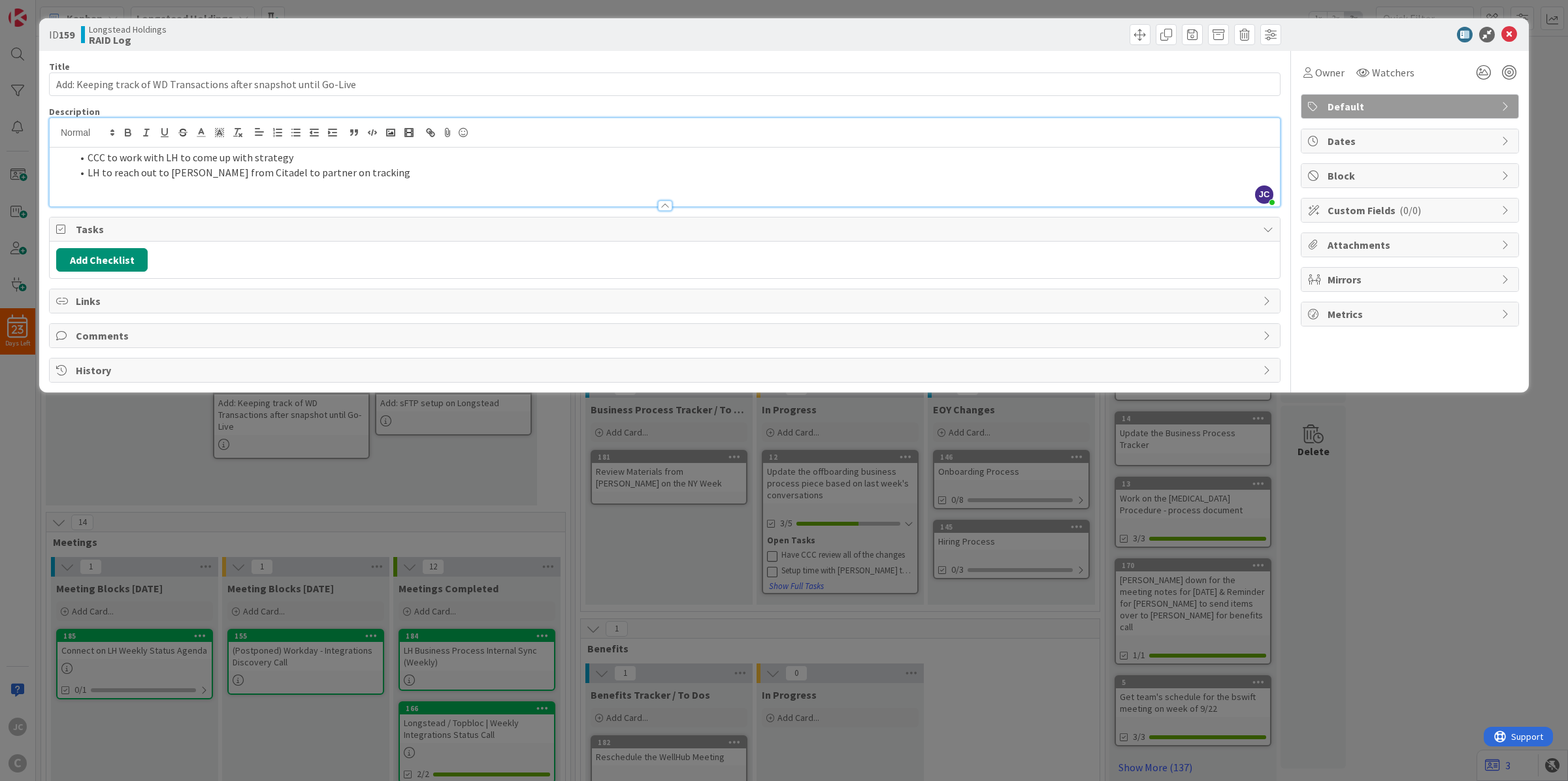
click at [489, 155] on li "CCC to work with LH to come up with strategy" at bounding box center [673, 158] width 1201 height 15
click at [489, 173] on li "LH to reach out to [PERSON_NAME] from Citadel to partner on tracking" at bounding box center [673, 172] width 1201 height 15
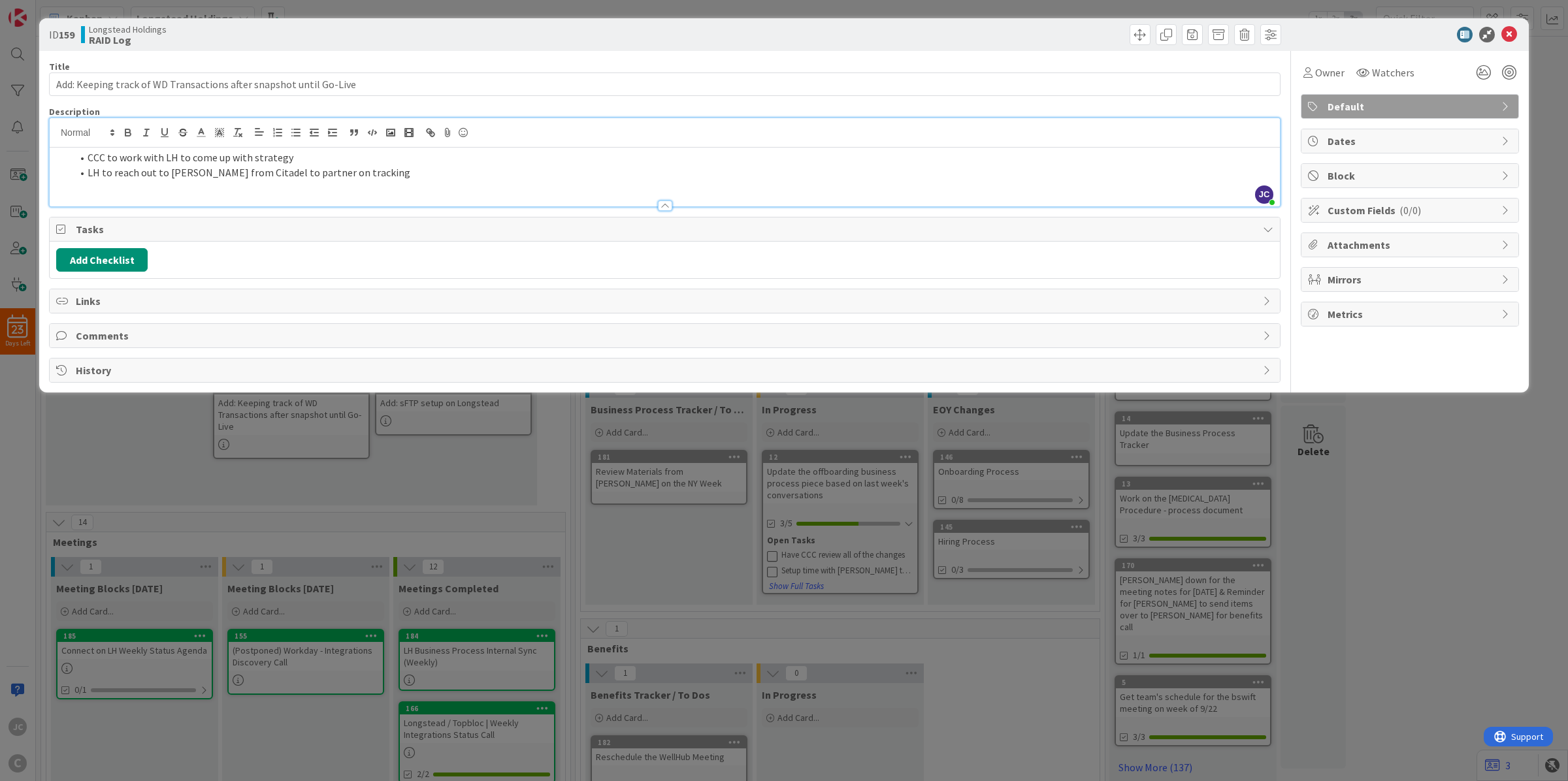
click at [505, 160] on li "CCC to work with LH to come up with strategy" at bounding box center [673, 158] width 1201 height 15
click at [406, 503] on div "ID 159 Longstead Holdings RAID Log Title 66 / 128 Add: Keeping track of WD Tran…" at bounding box center [784, 390] width 1568 height 781
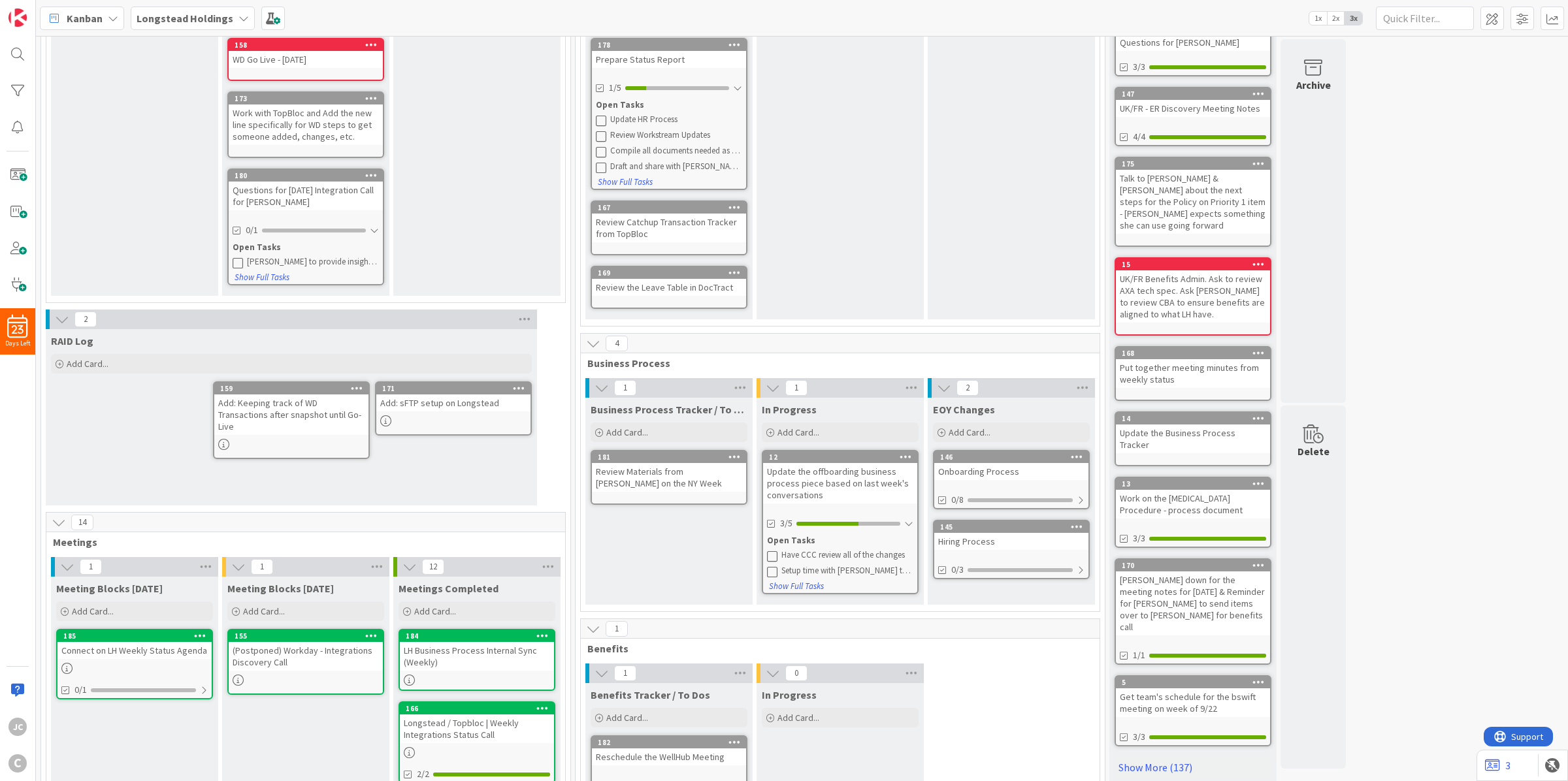
click at [432, 396] on div "Add: sFTP setup on Longstead" at bounding box center [453, 403] width 154 height 17
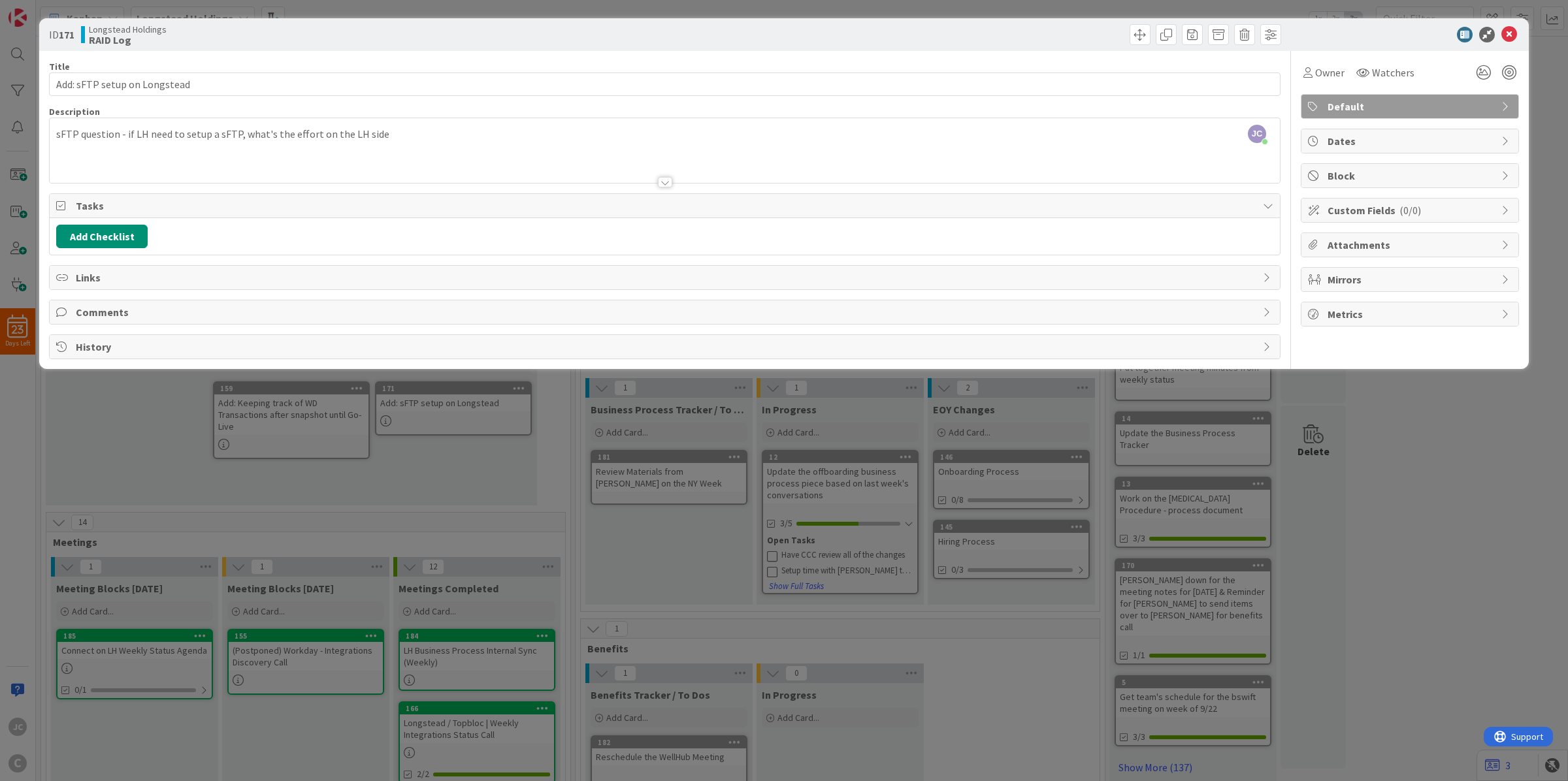
click at [646, 596] on div "ID 171 Longstead Holdings RAID Log Title 28 / 128 Add: sFTP setup on Longstead …" at bounding box center [784, 390] width 1568 height 781
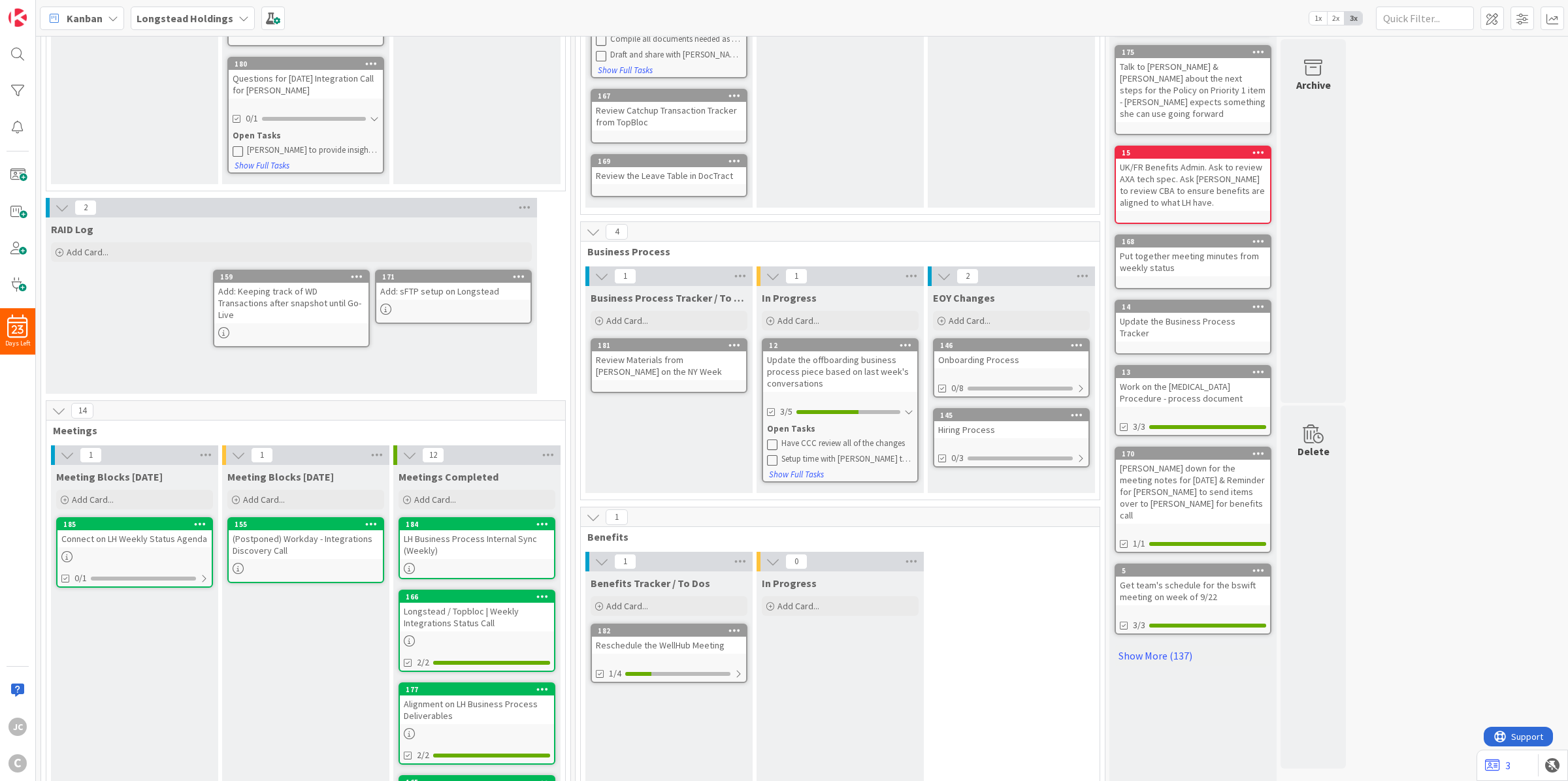
scroll to position [490, 0]
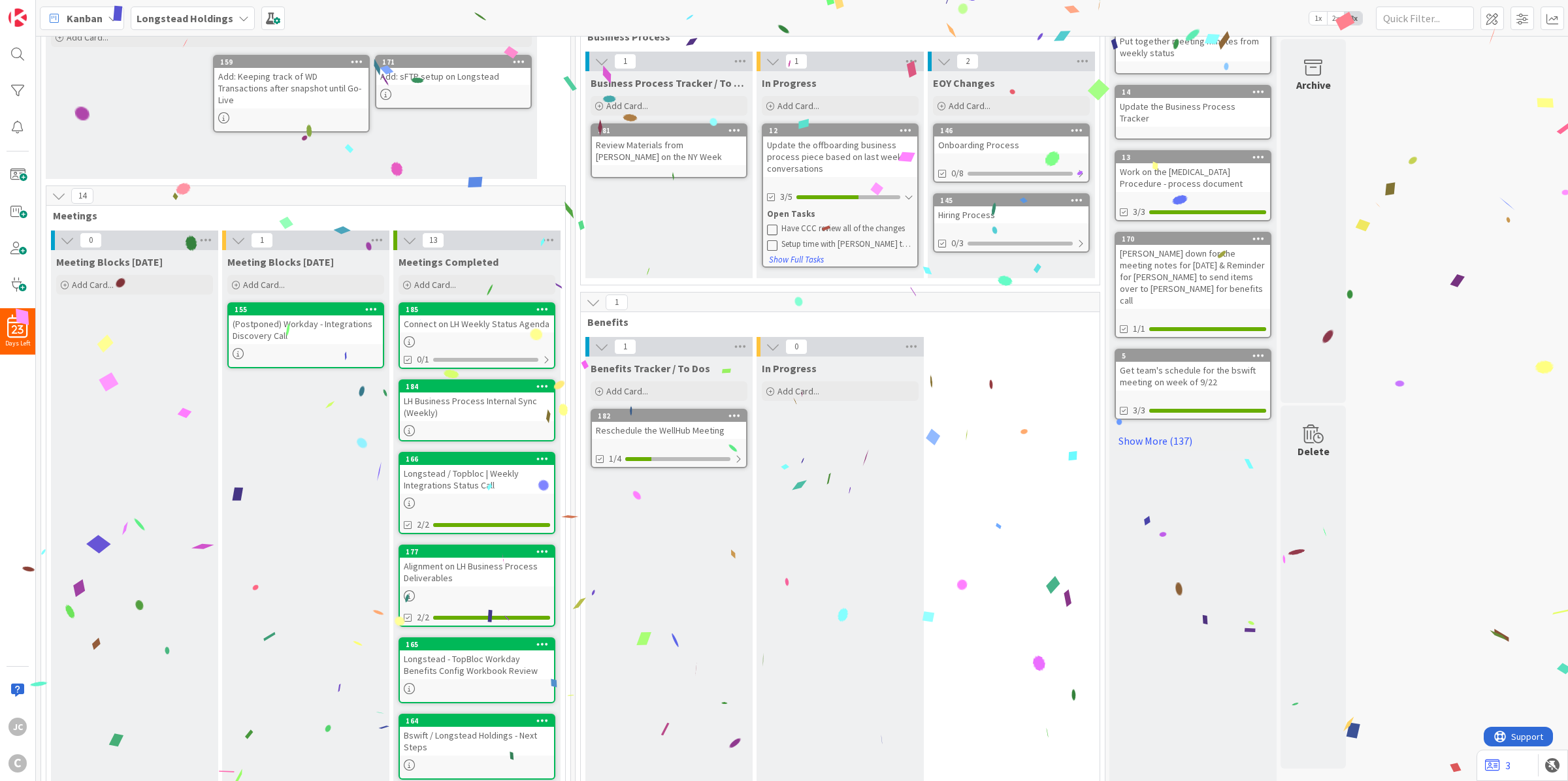
click at [414, 237] on icon at bounding box center [410, 241] width 15 height 15
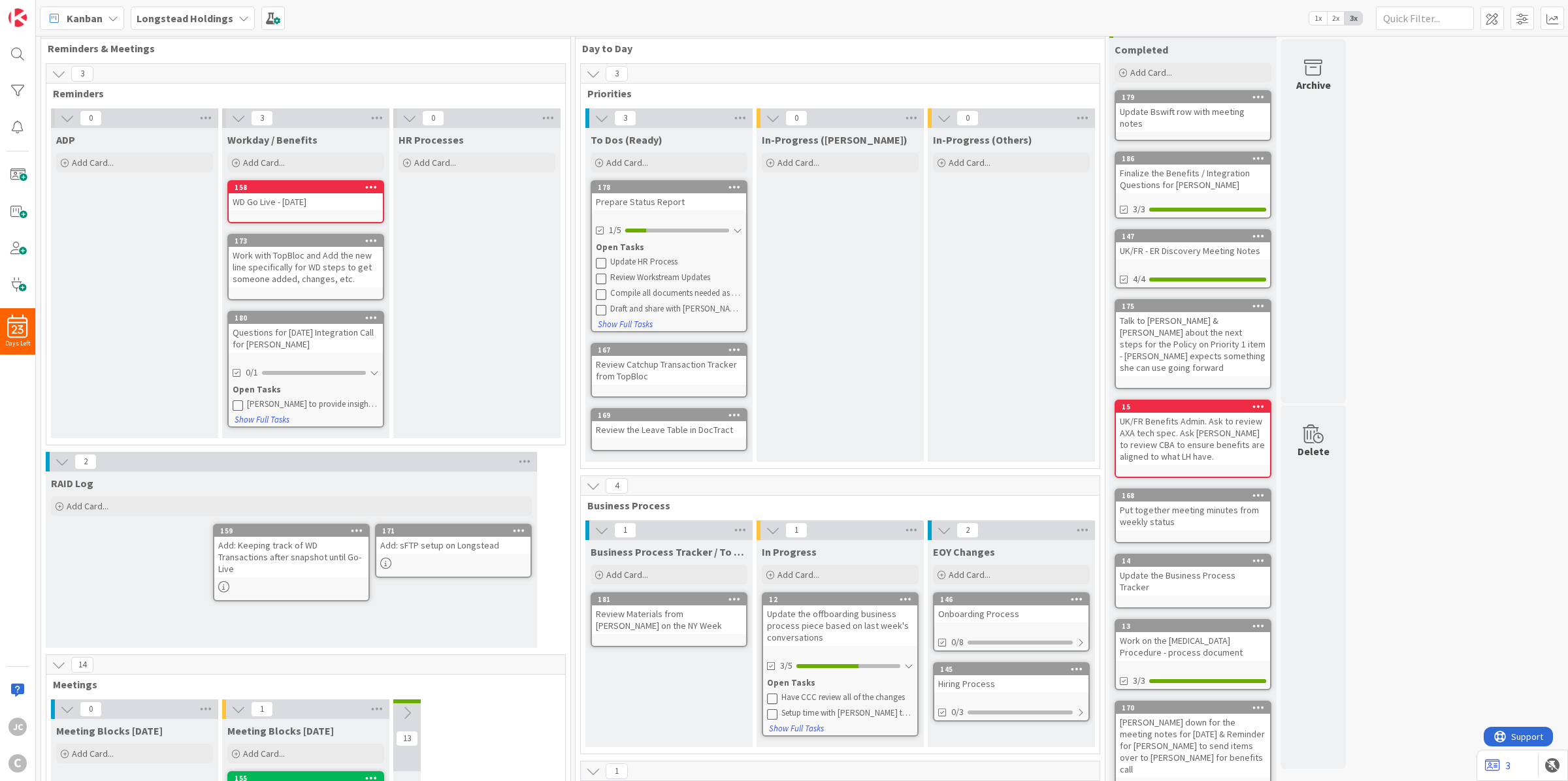
scroll to position [0, 0]
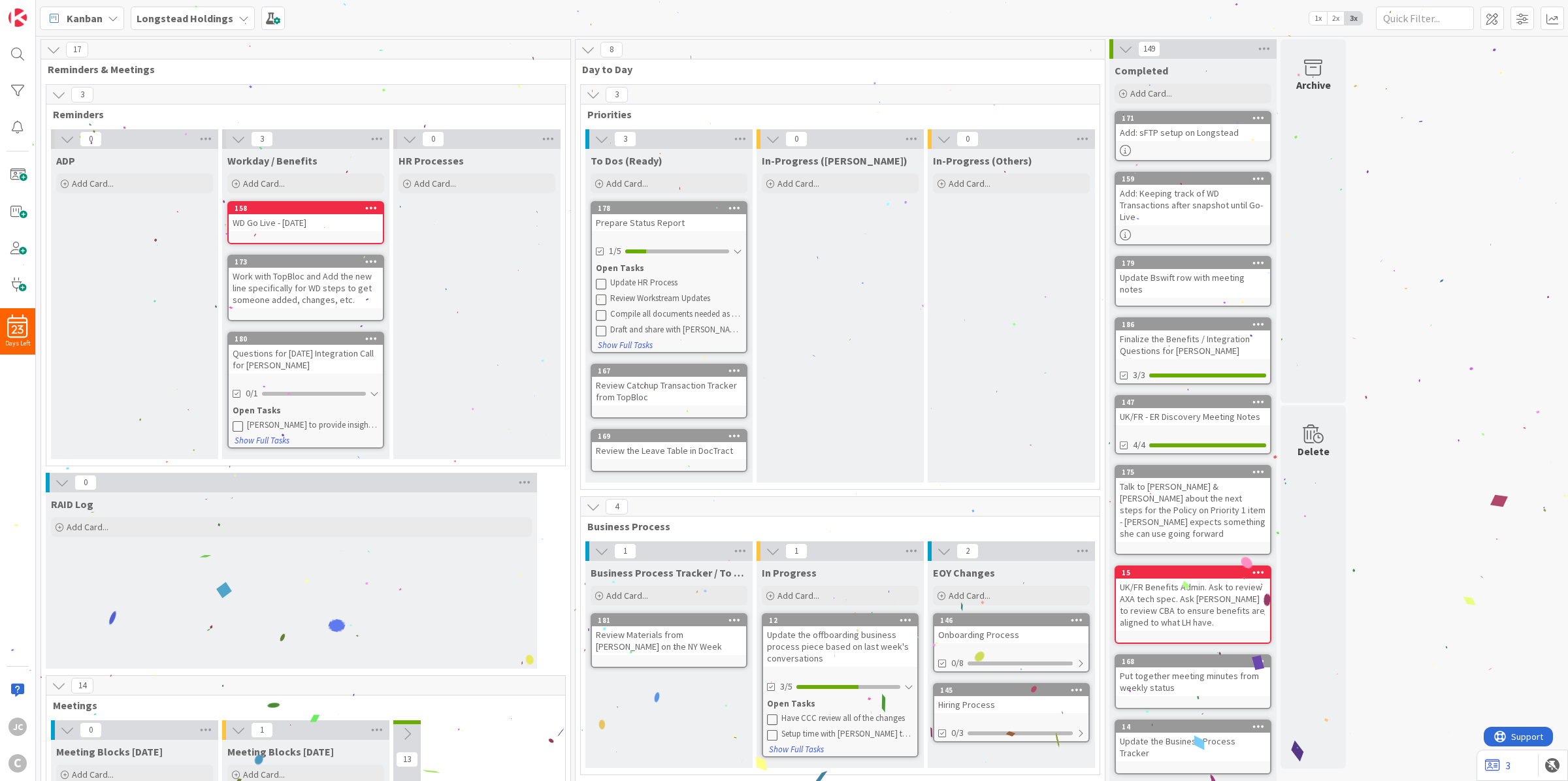
click at [1131, 50] on icon at bounding box center [1126, 49] width 15 height 15
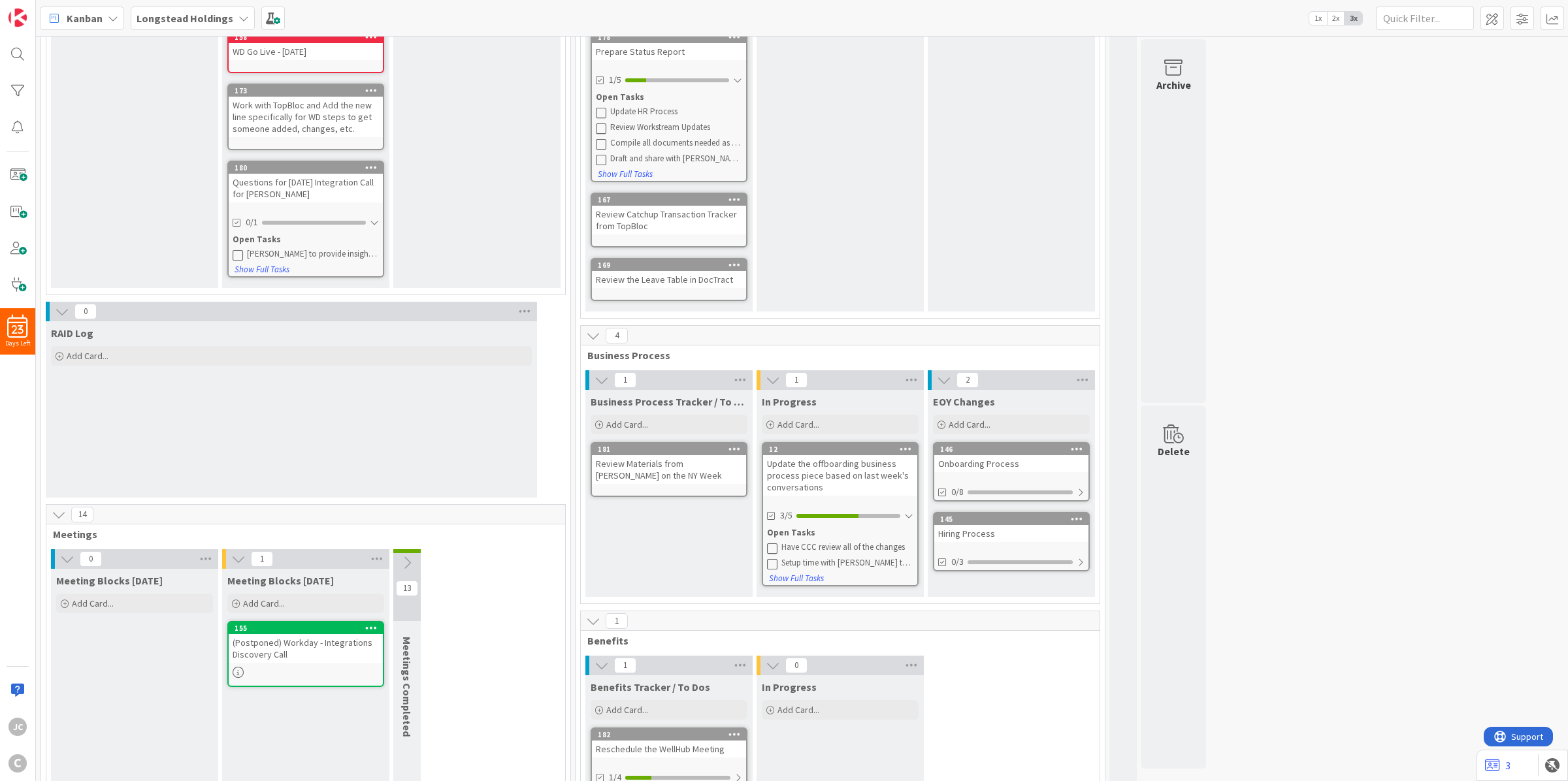
scroll to position [260, 0]
